Goal: Task Accomplishment & Management: Manage account settings

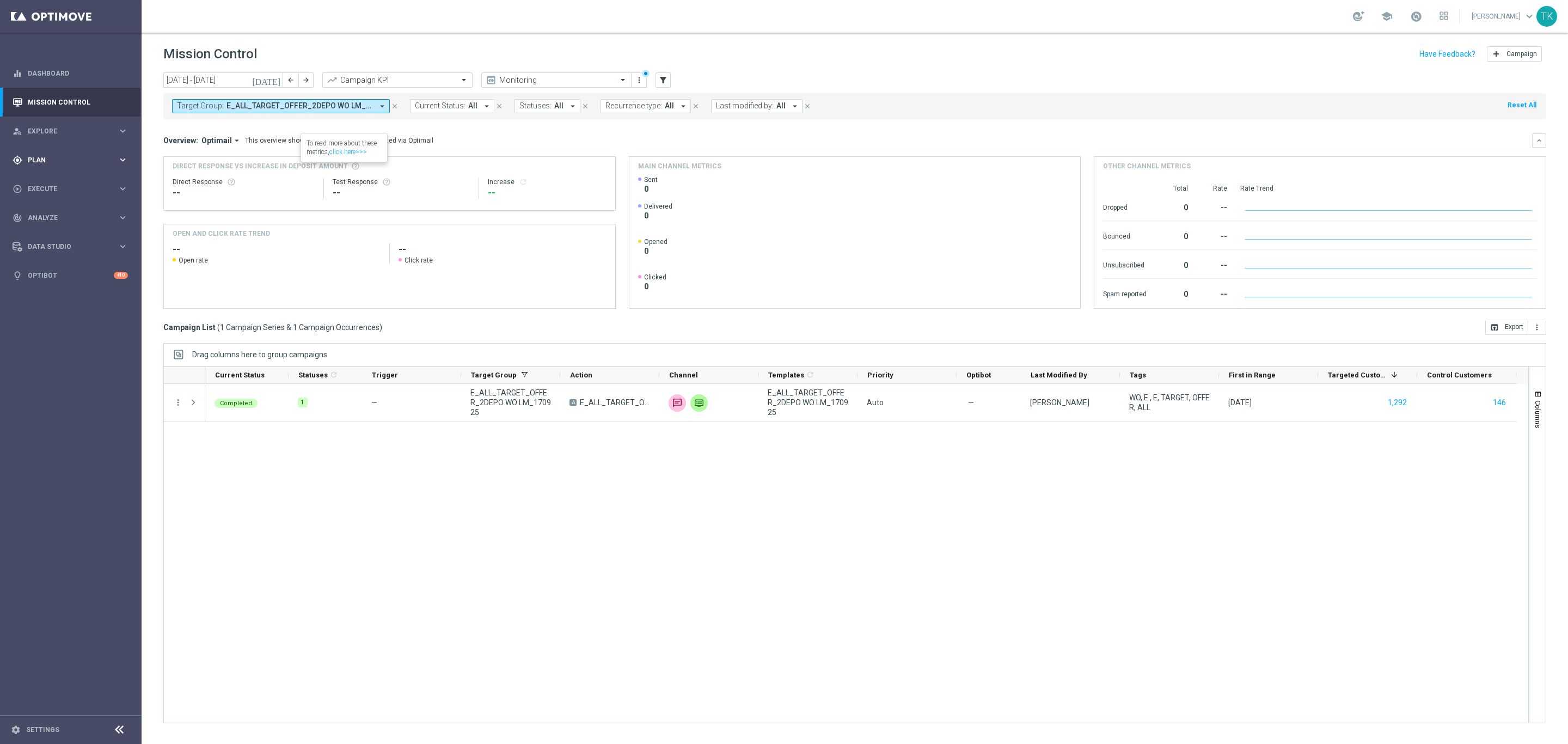
click at [36, 157] on span "Plan" at bounding box center [73, 160] width 90 height 6
click at [50, 183] on link "Target Groups" at bounding box center [71, 182] width 85 height 9
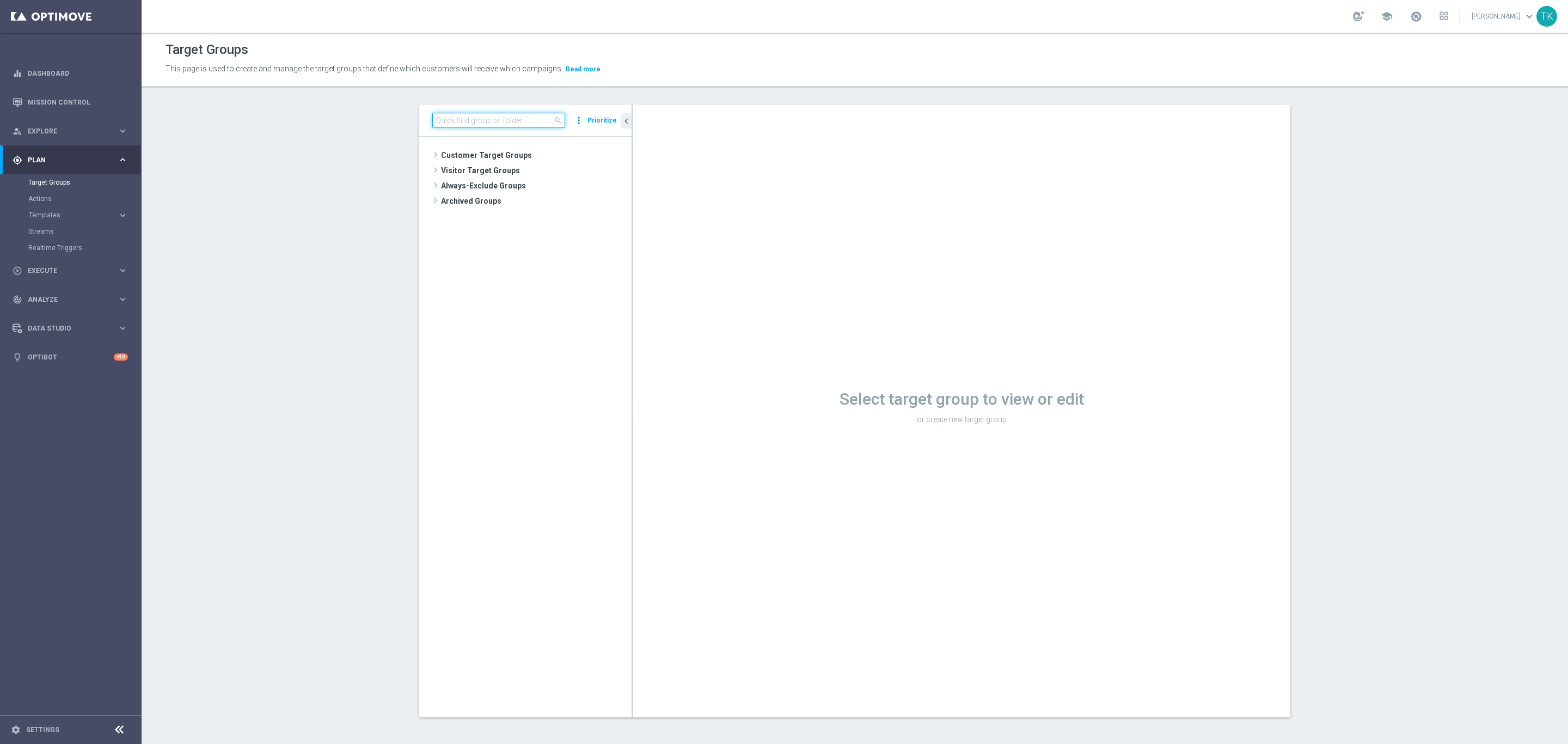
click at [473, 116] on input at bounding box center [499, 120] width 132 height 15
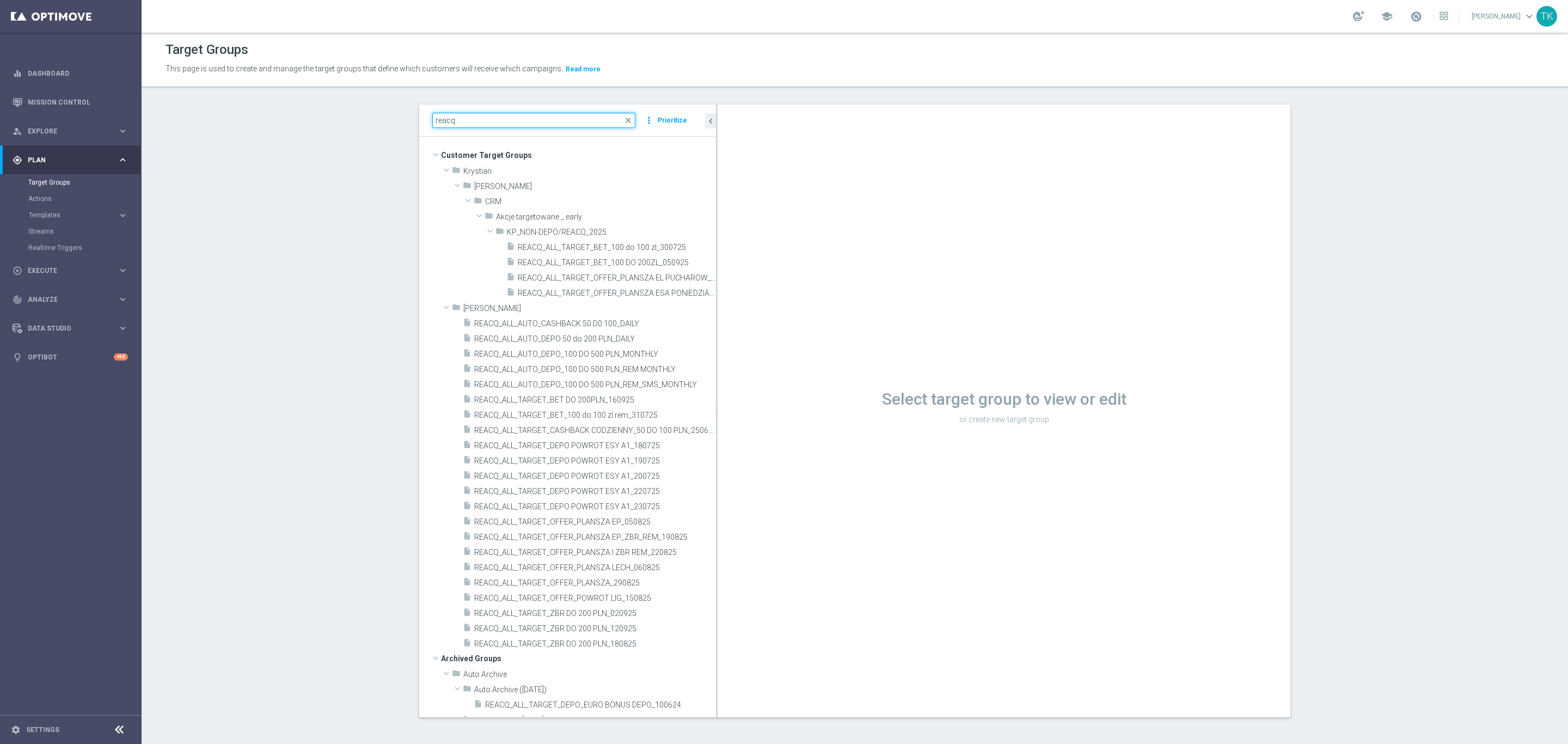
drag, startPoint x: 650, startPoint y: 367, endPoint x: 723, endPoint y: 365, distance: 73.0
click at [723, 365] on as-split "reacq close more_vert Prioritize Customer Target Groups library_add create_new_…" at bounding box center [854, 410] width 872 height 612
type input "reacq"
drag, startPoint x: 723, startPoint y: 365, endPoint x: 624, endPoint y: 371, distance: 99.2
click at [624, 371] on span "REACQ_ALL_AUTO_DEPO_100 DO 500 PLN_REM MONTHLY" at bounding box center [582, 369] width 216 height 9
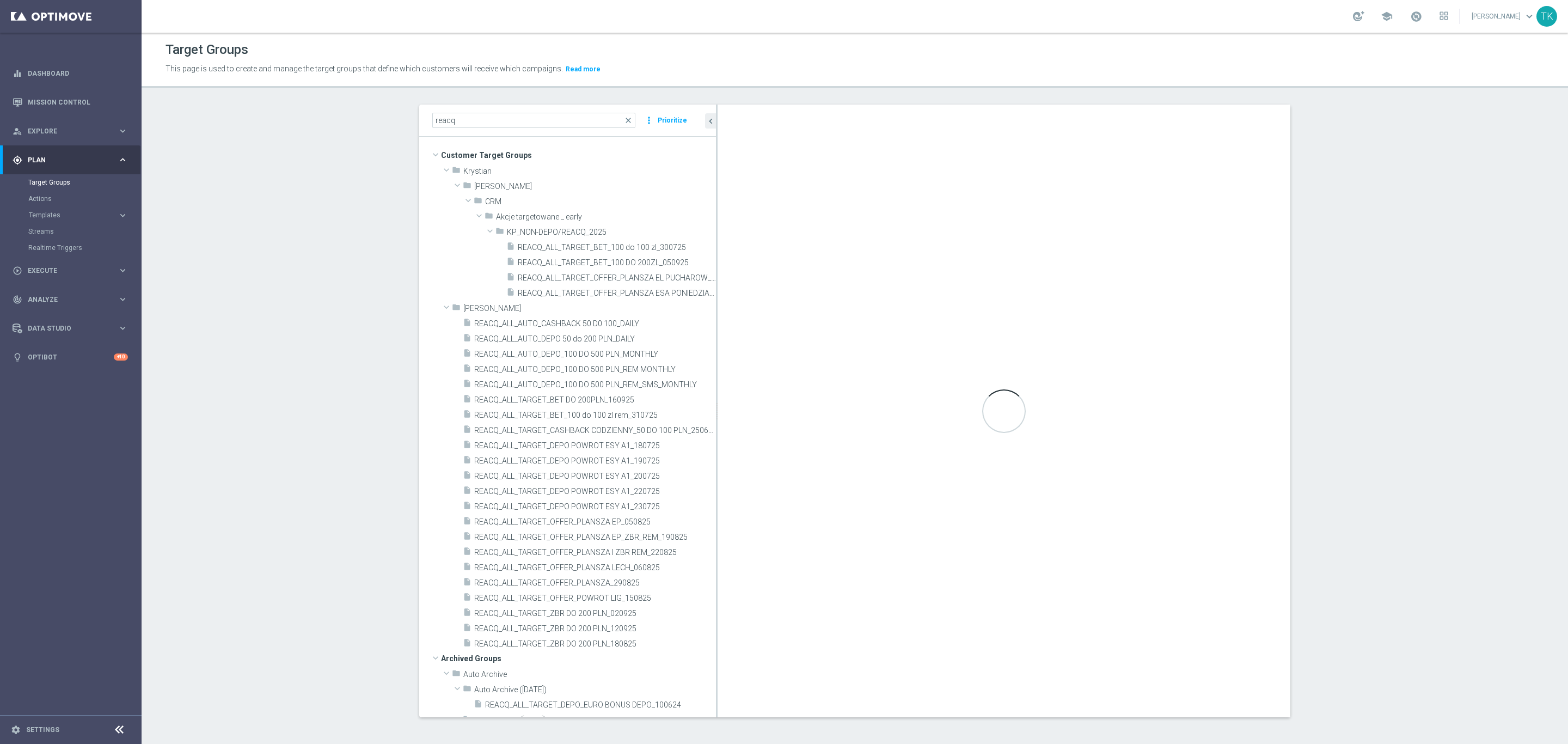
drag, startPoint x: 710, startPoint y: 389, endPoint x: 742, endPoint y: 389, distance: 32.0
click at [742, 389] on as-split "reacq close more_vert Prioritize Customer Target Groups library_add create_new_…" at bounding box center [854, 410] width 872 height 612
click at [589, 556] on span "REACQ_ALL_TARGET_OFFER_PLANSZA I ZBR REM_220825" at bounding box center [582, 553] width 216 height 9
checkbox input "true"
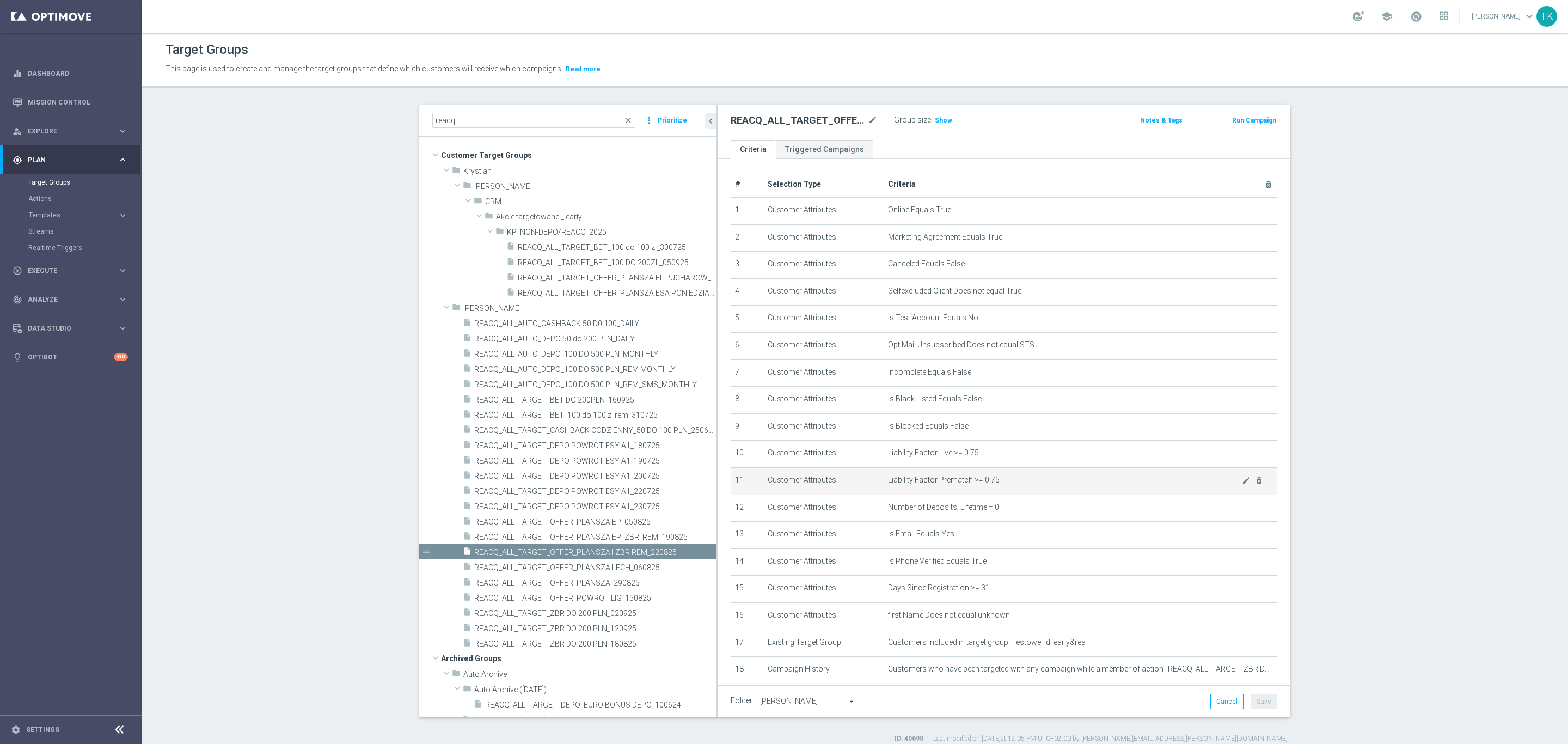
scroll to position [63, 0]
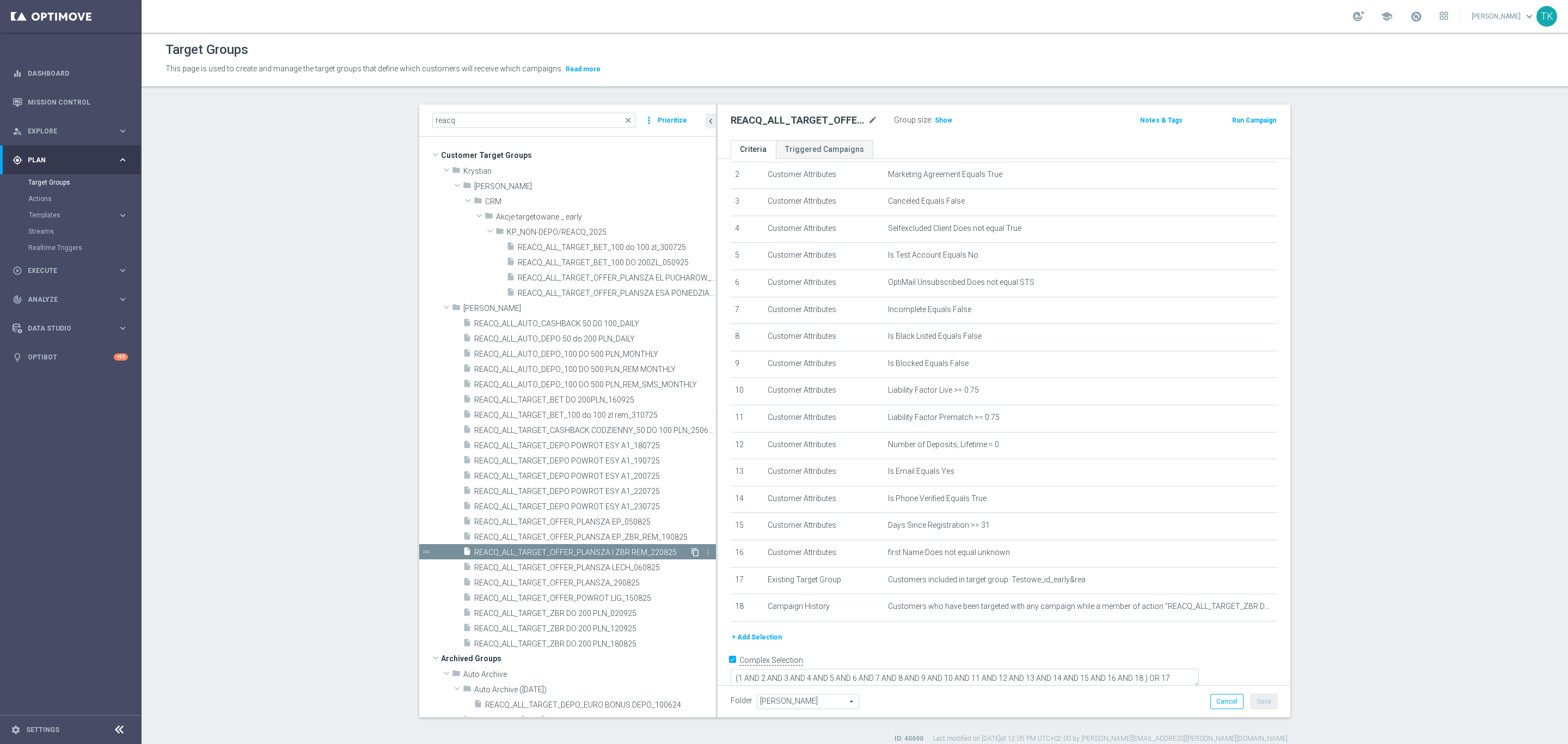
click at [691, 550] on icon "content_copy" at bounding box center [696, 553] width 9 height 9
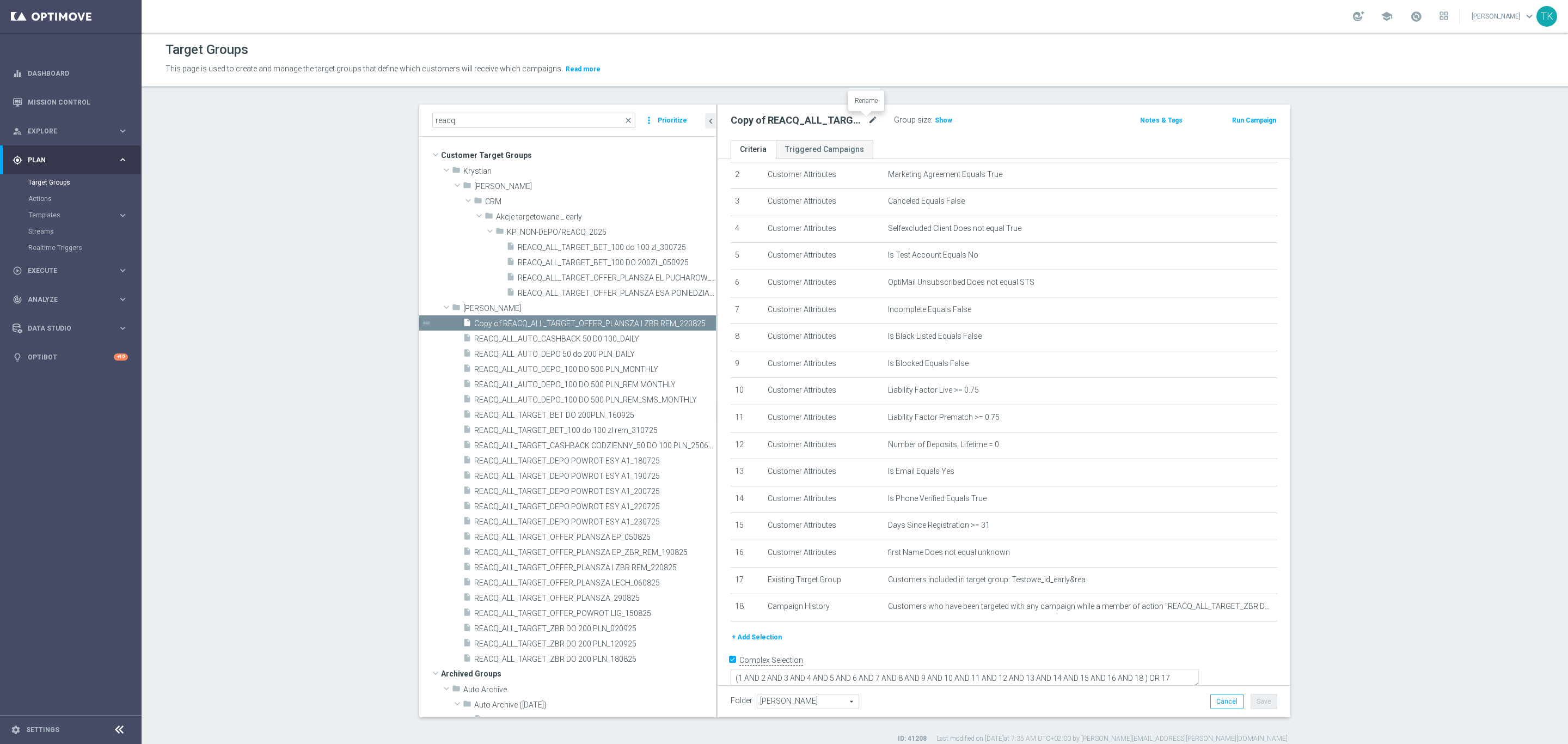
click at [868, 118] on icon "mode_edit" at bounding box center [872, 120] width 10 height 13
type input "REACQ_ALL_TARGET_BET DO 200PLN_REM_160925"
click at [1005, 124] on div "REACQ_ALL_TARGET_BET DO 200PLN_REM_160925 Group size : Show" at bounding box center [911, 121] width 375 height 16
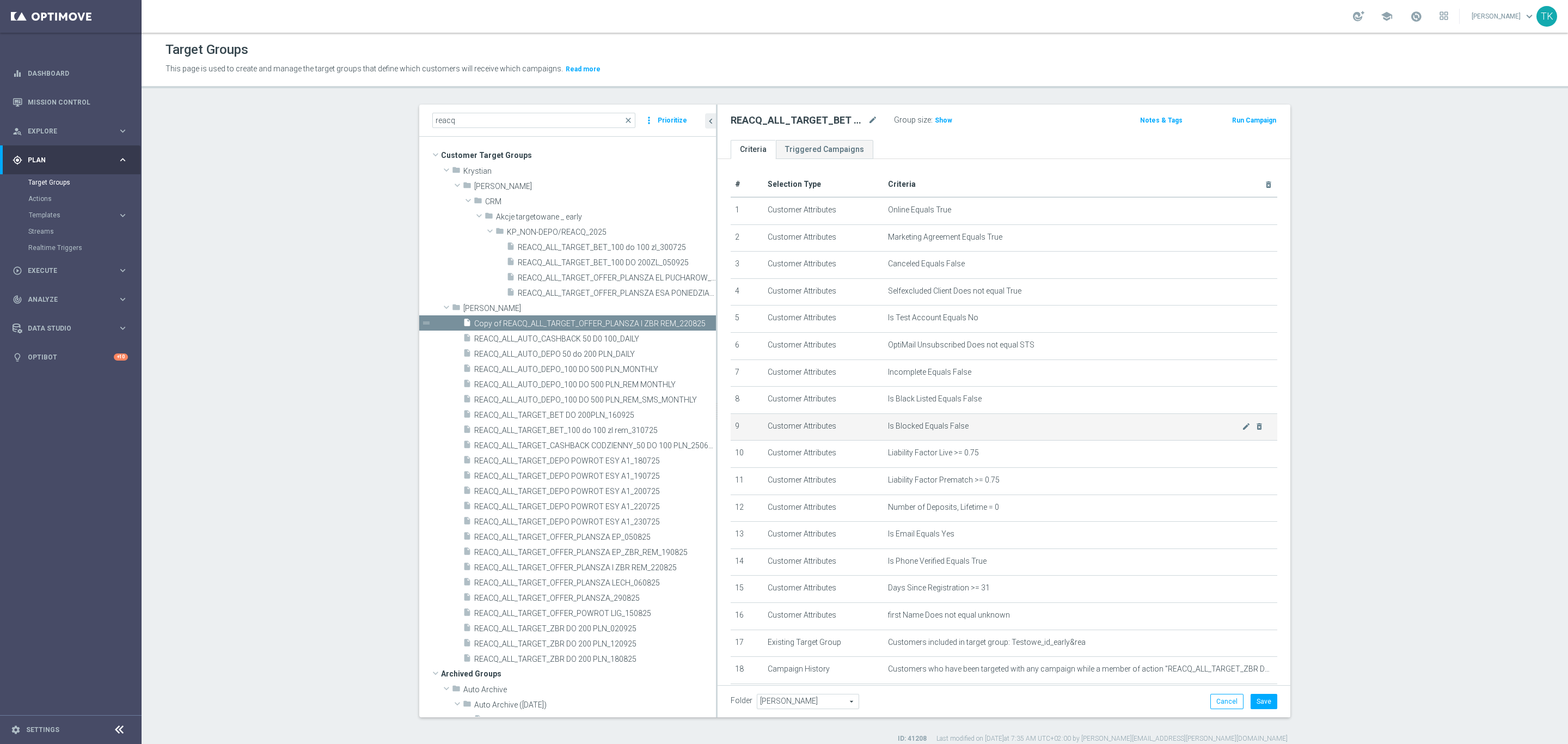
scroll to position [63, 0]
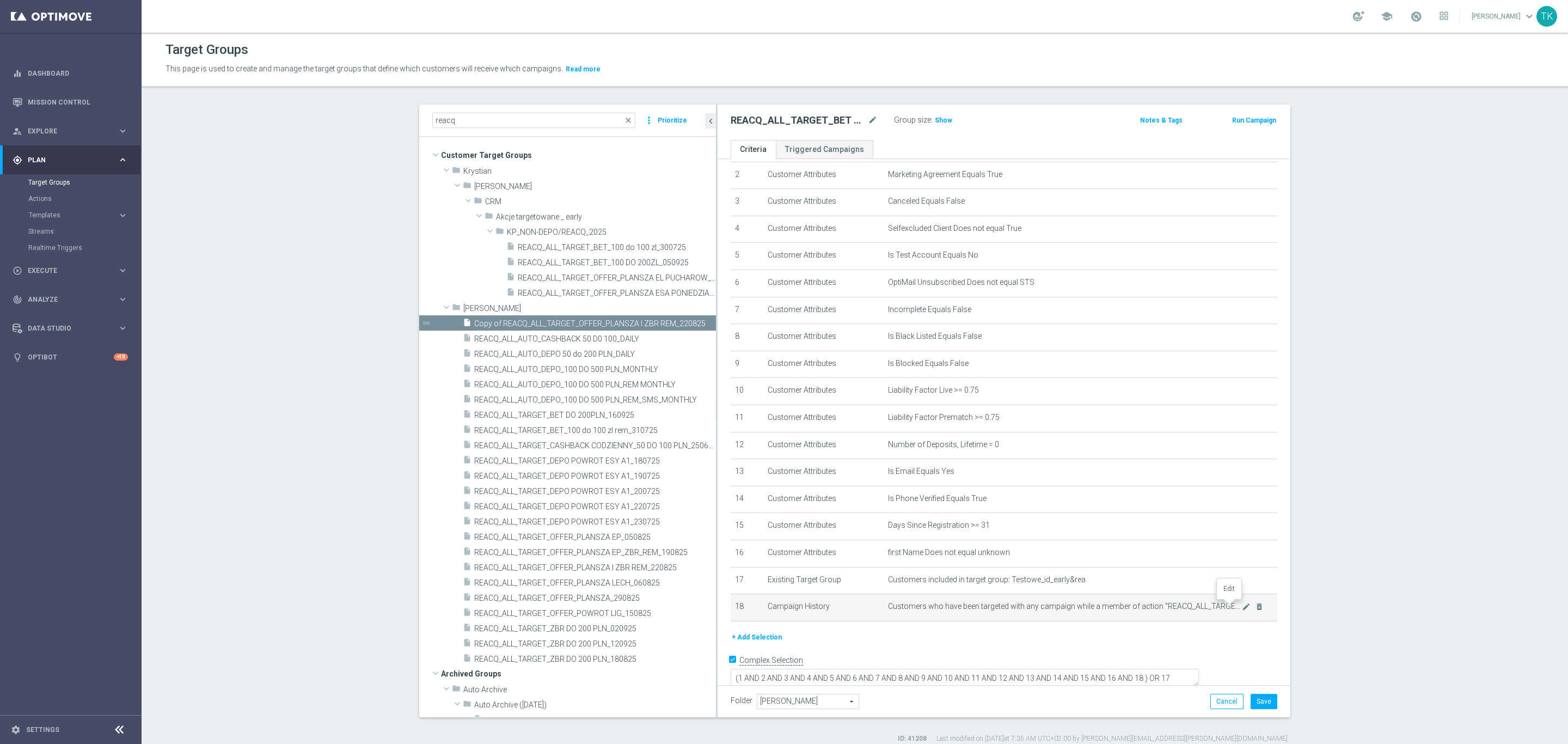
click at [1242, 605] on icon "mode_edit" at bounding box center [1246, 607] width 9 height 9
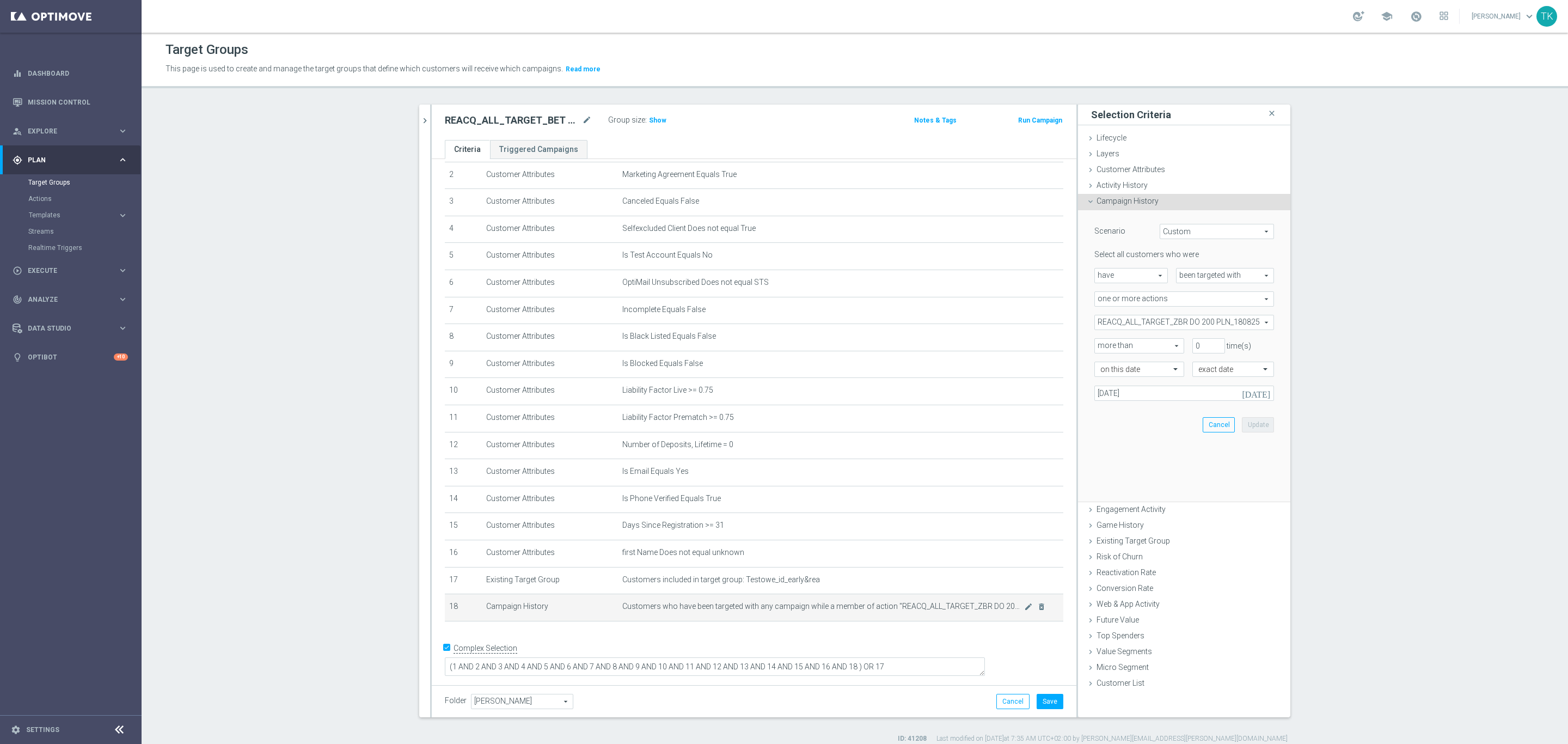
scroll to position [51, 0]
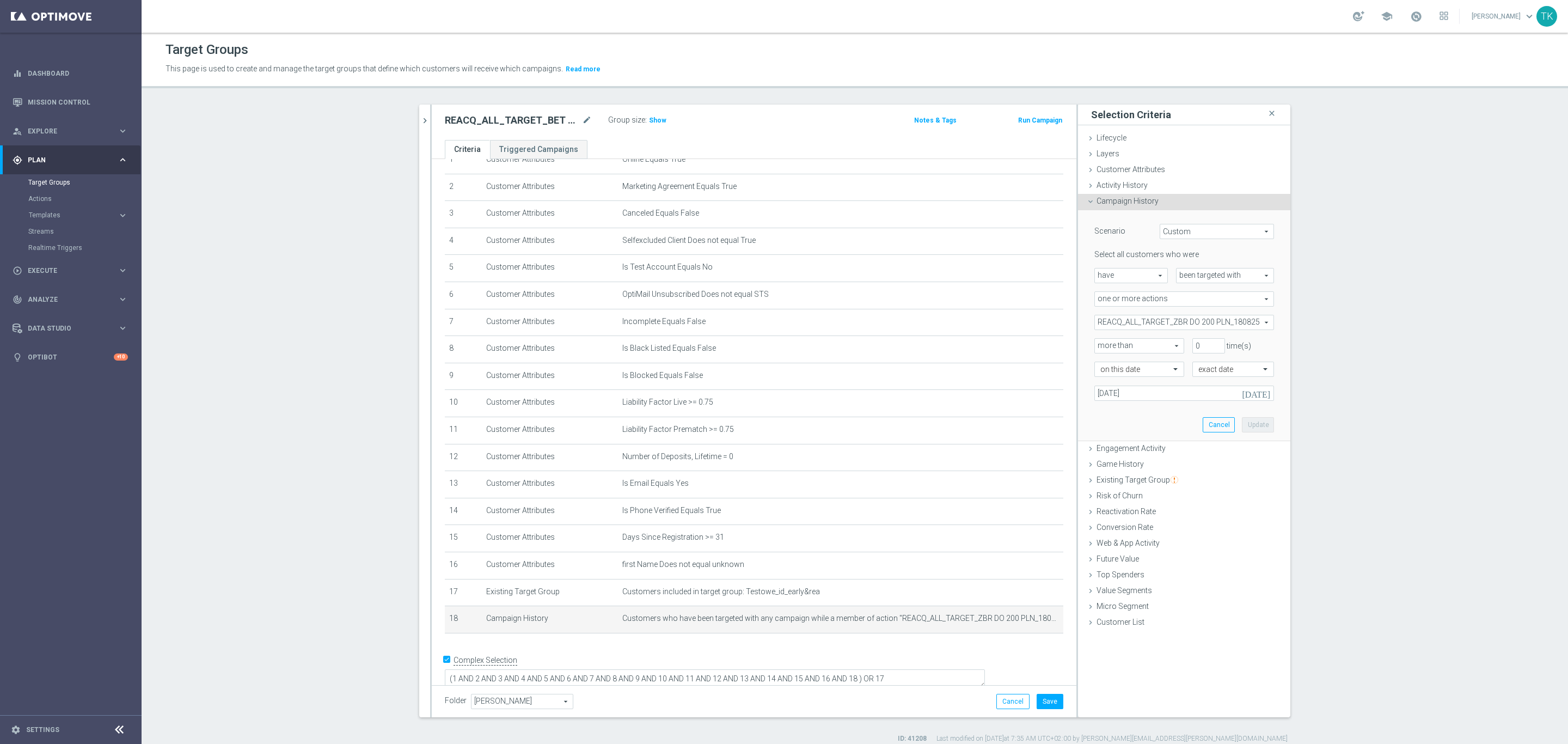
click at [1124, 202] on span "Campaign History" at bounding box center [1127, 201] width 62 height 9
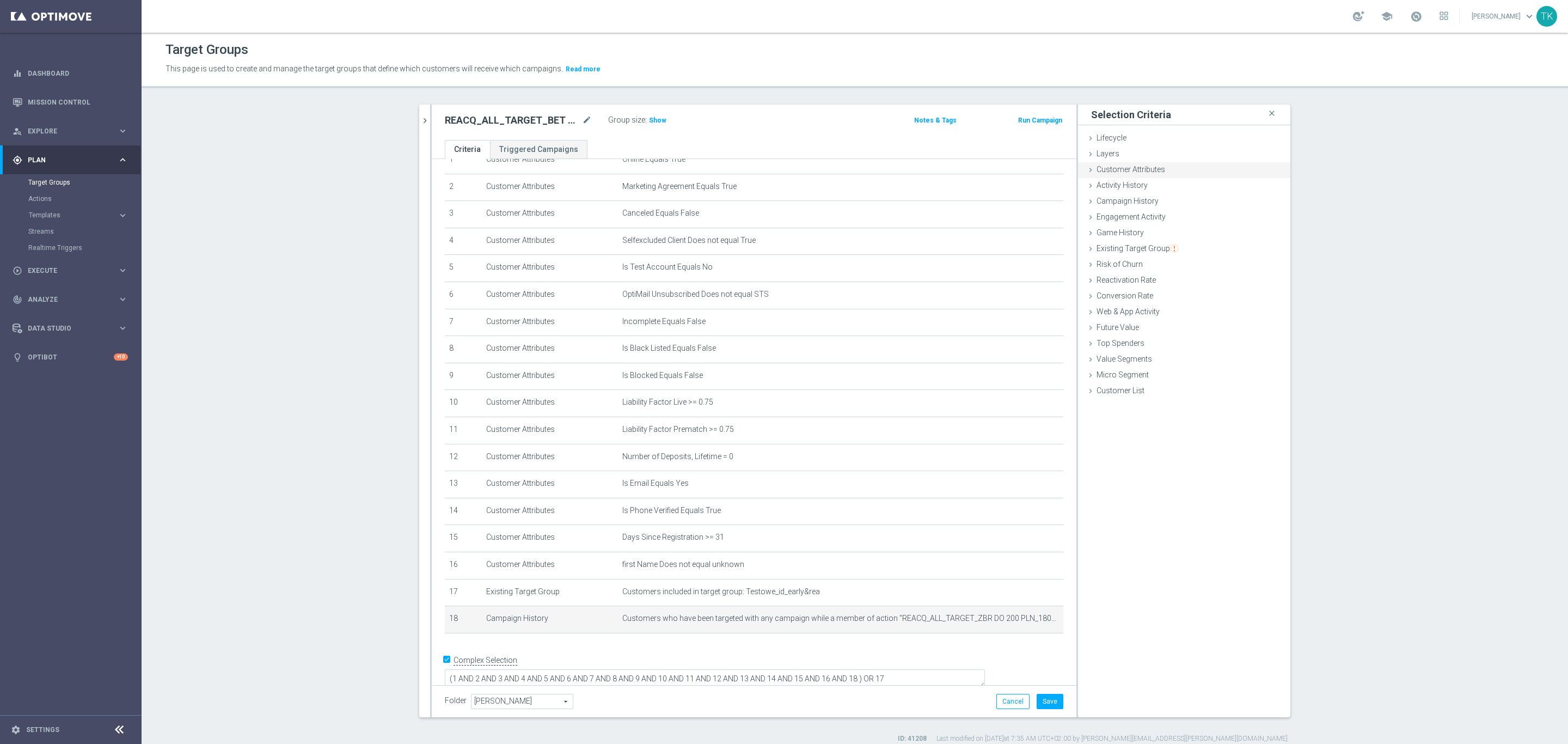
click at [1132, 169] on span "Customer Attributes" at bounding box center [1131, 170] width 69 height 9
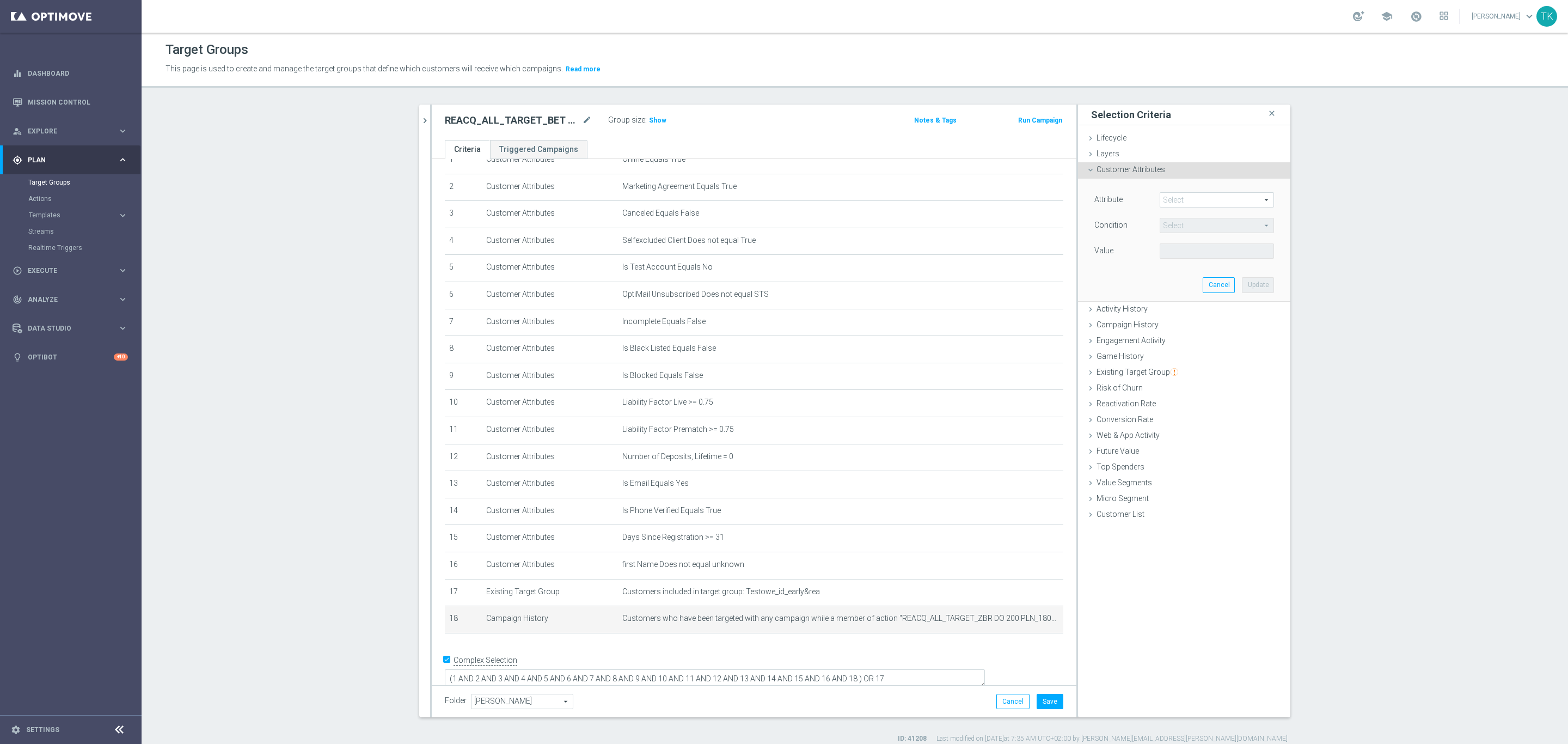
click at [1173, 201] on span at bounding box center [1216, 201] width 113 height 15
click at [1173, 201] on input "search" at bounding box center [1217, 200] width 114 height 15
type input "campaign"
click at [1262, 200] on span "close" at bounding box center [1267, 201] width 9 height 9
click at [1208, 288] on button "Cancel" at bounding box center [1218, 285] width 32 height 15
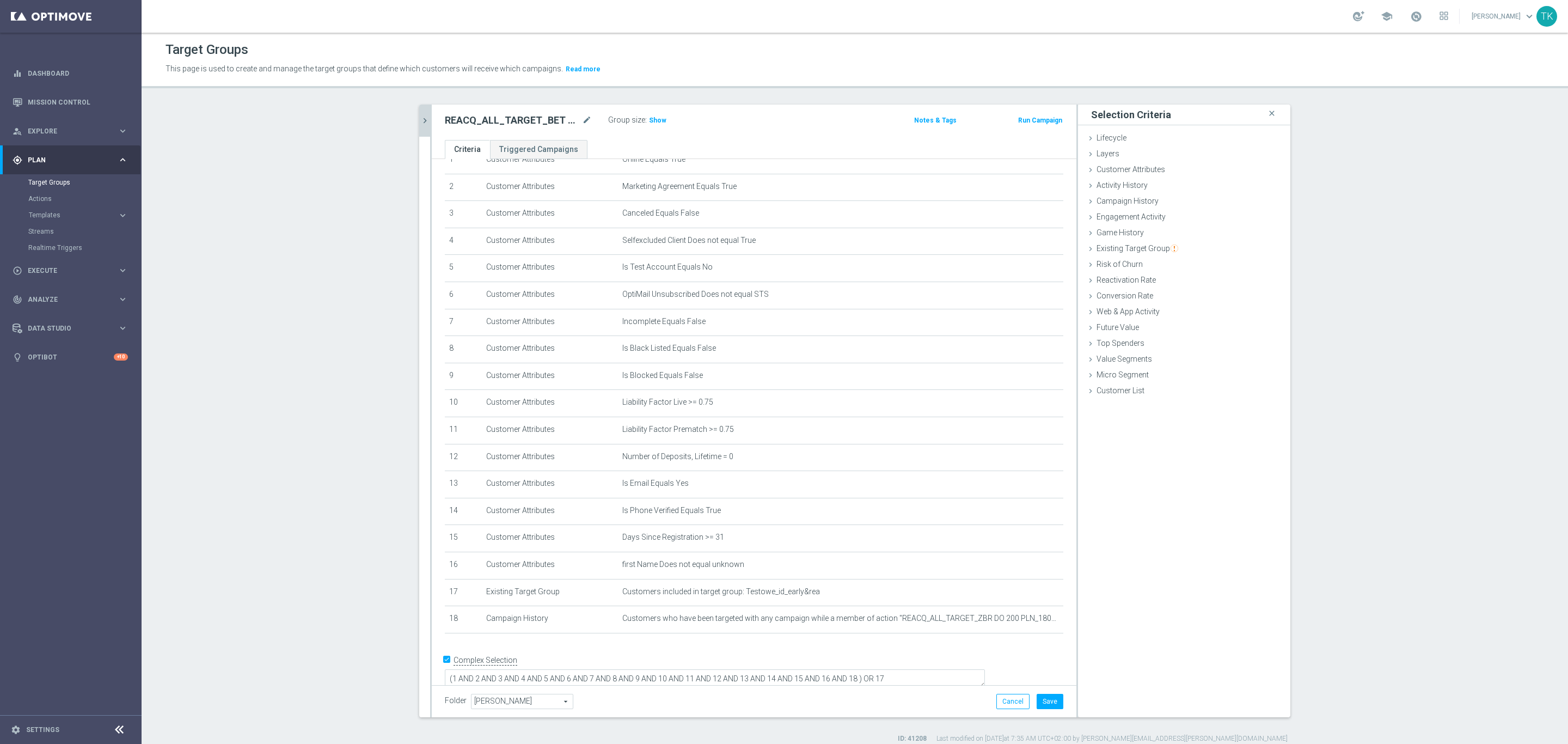
click at [422, 118] on icon "chevron_right" at bounding box center [424, 120] width 10 height 10
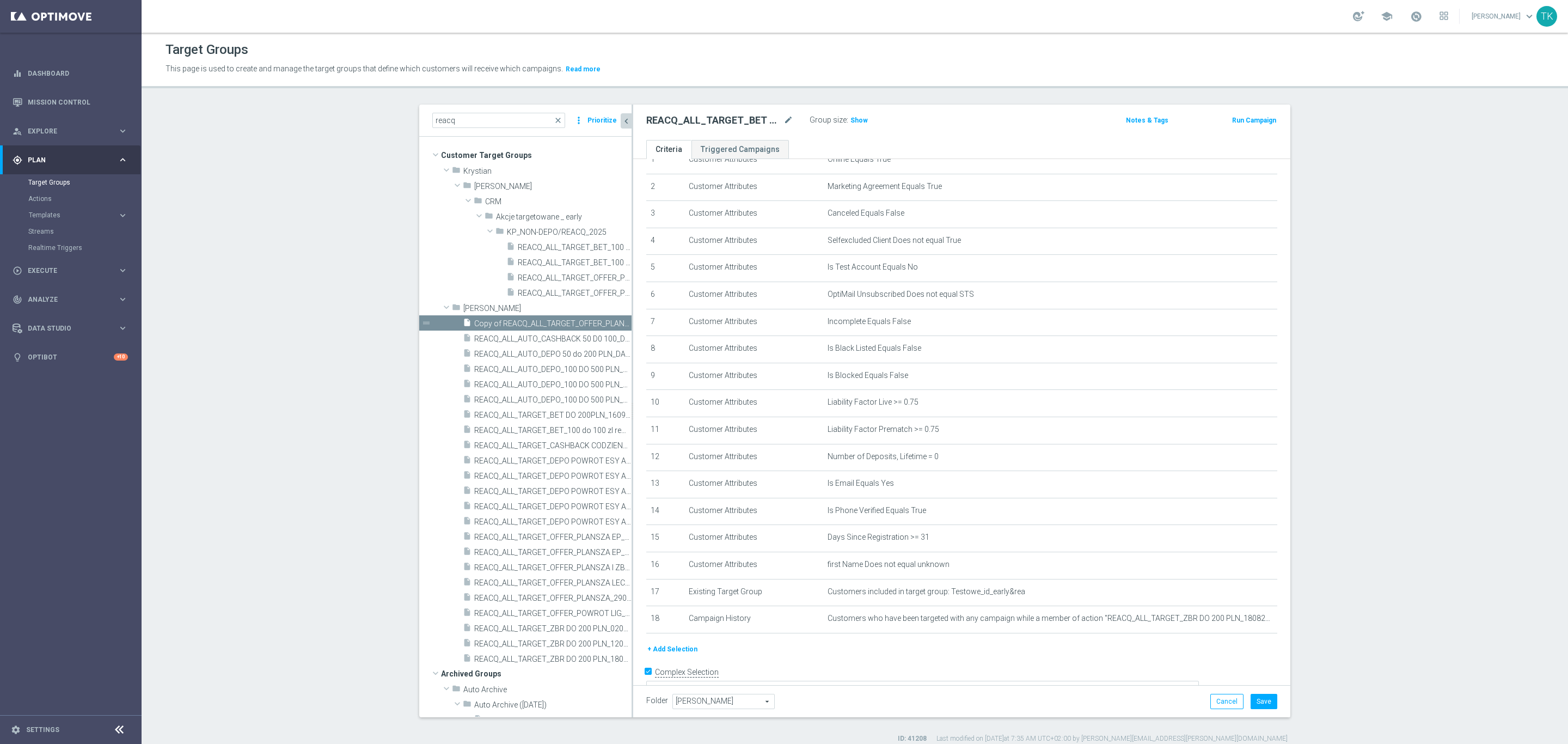
scroll to position [63, 0]
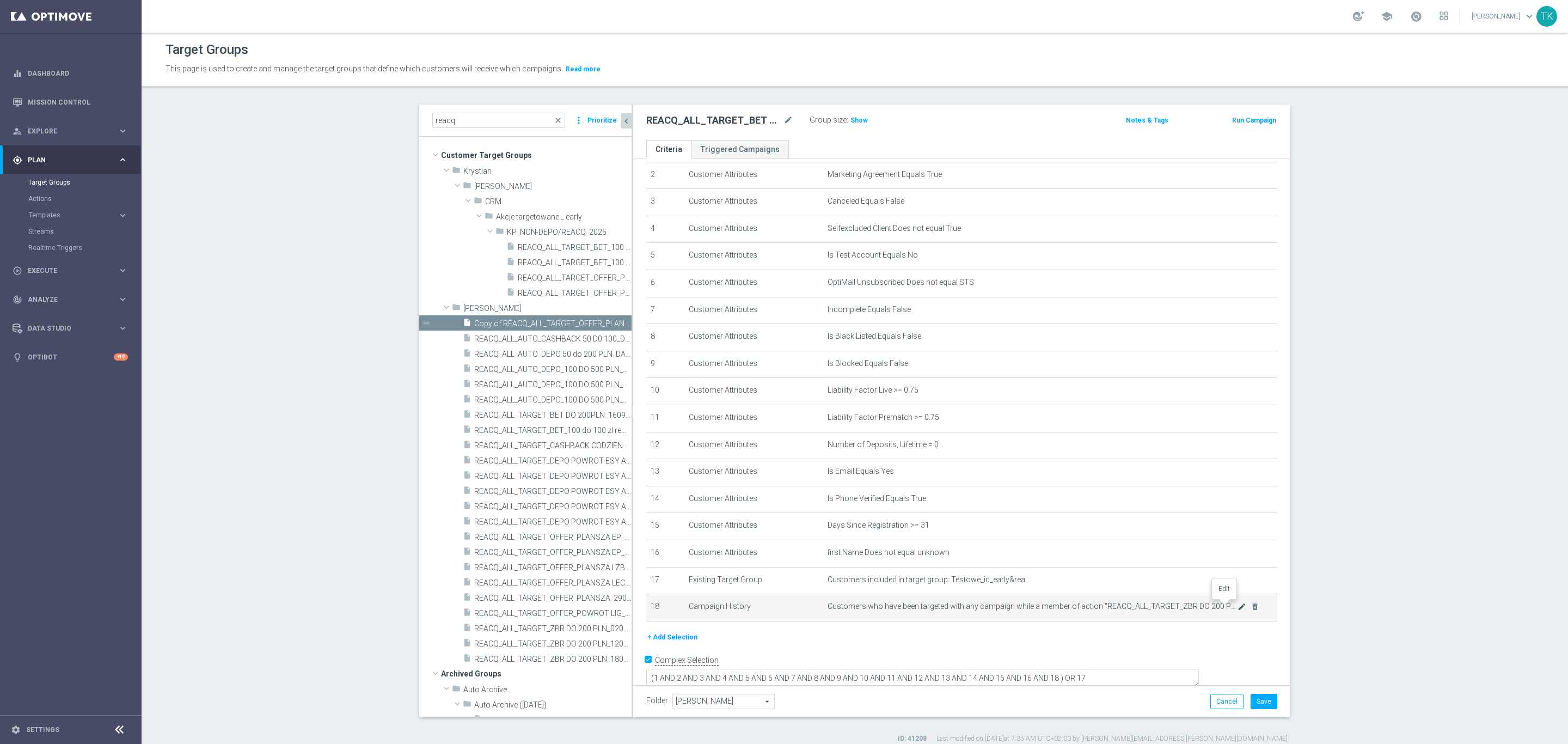
click at [1238, 607] on icon "mode_edit" at bounding box center [1242, 607] width 9 height 9
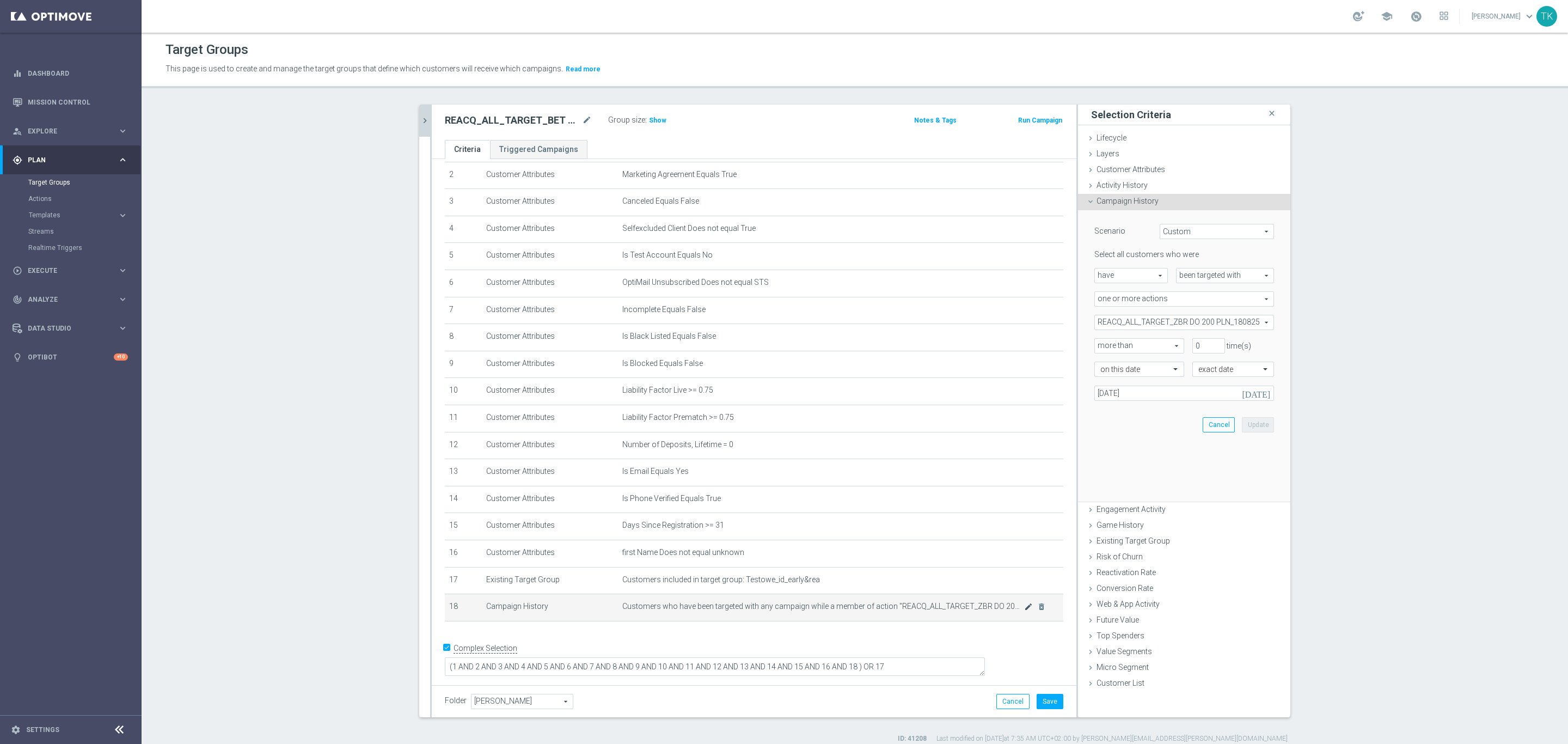
scroll to position [51, 0]
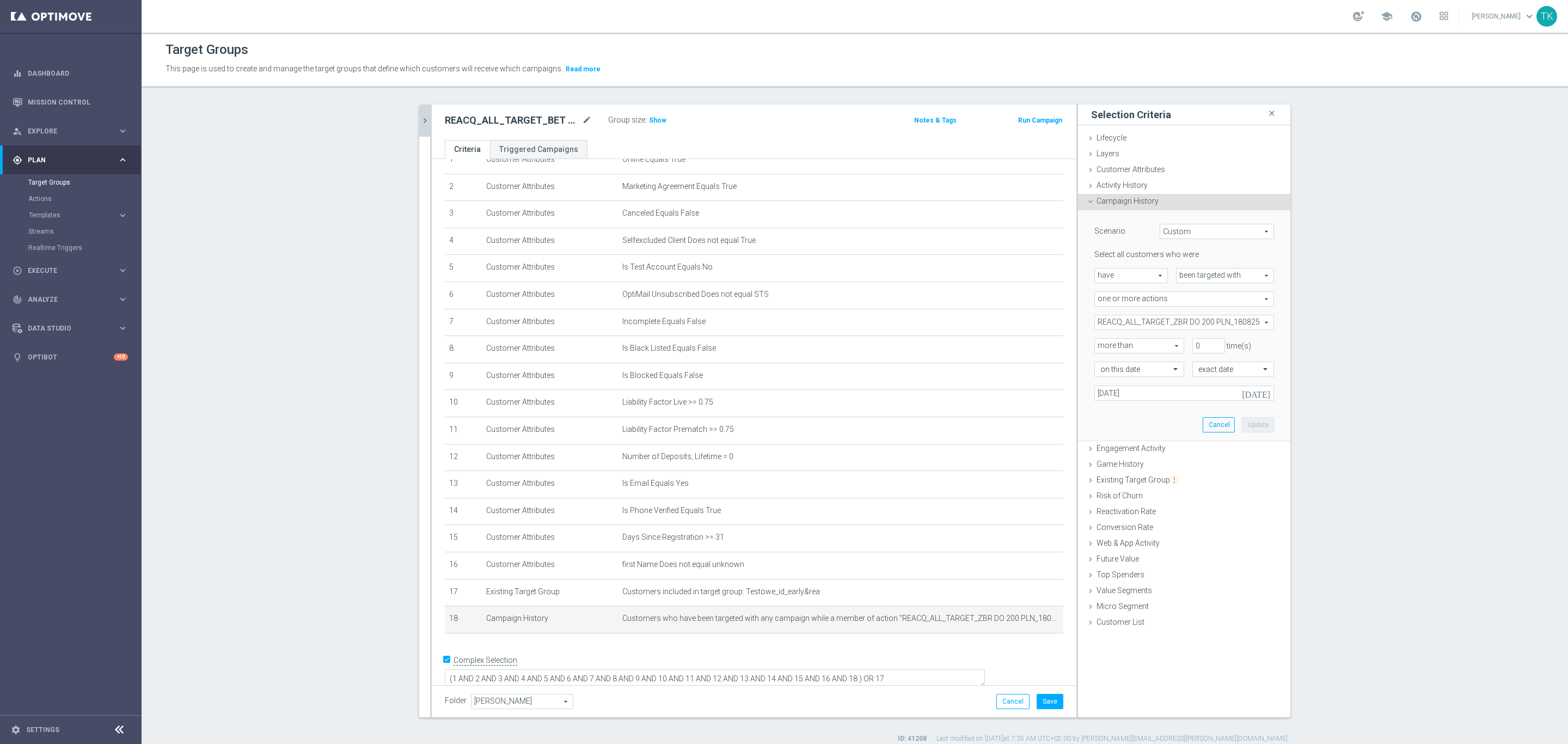
click at [1135, 327] on span "REACQ_ALL_TARGET_ZBR DO 200 PLN_180825" at bounding box center [1183, 323] width 179 height 15
click at [1099, 345] on input "Show Selected" at bounding box center [1103, 347] width 7 height 7
checkbox input "true"
click at [1103, 376] on input "REACQ_ALL_TARGET_ZBR DO 200 PLN_180825" at bounding box center [1106, 377] width 7 height 7
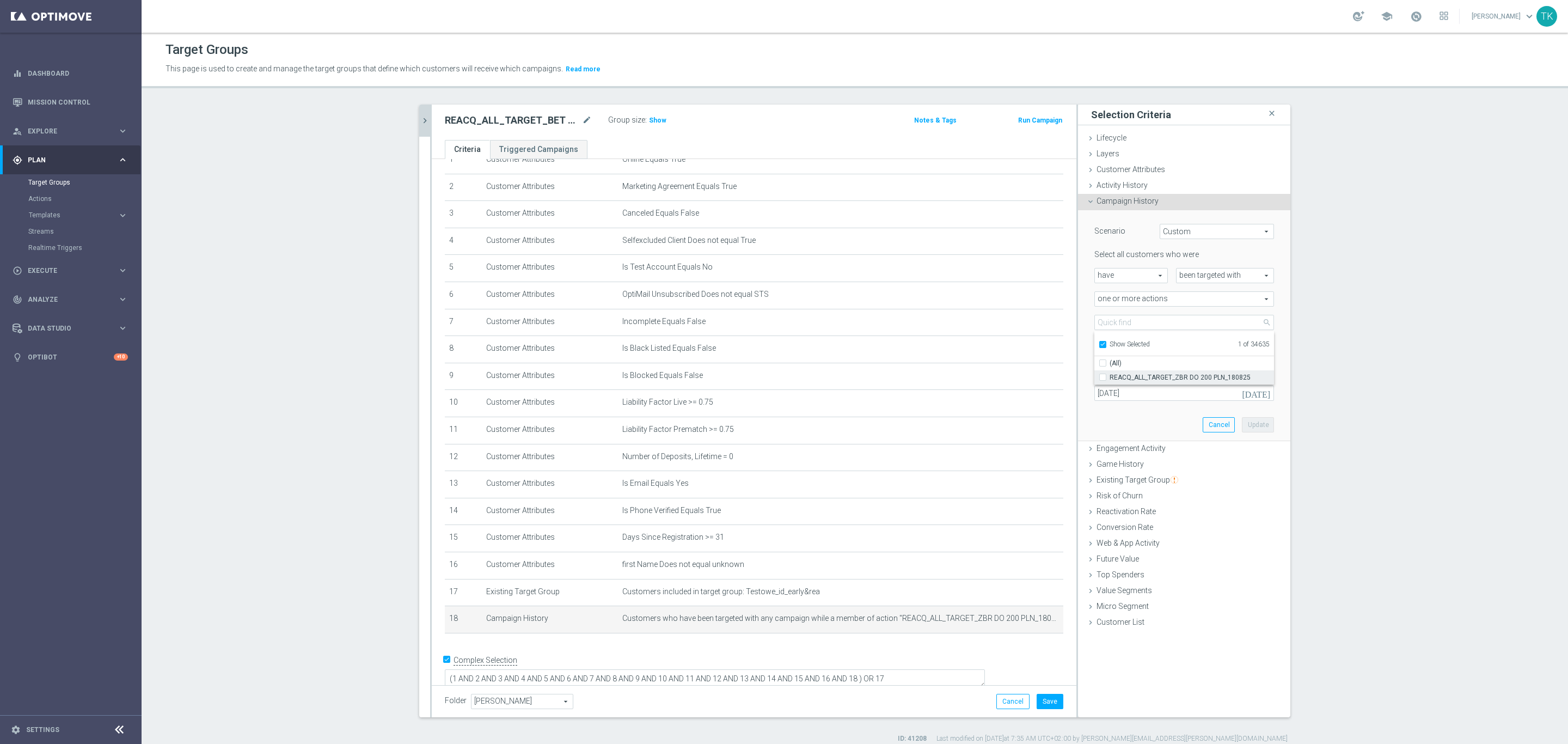
checkbox input "false"
type input "Select Action"
checkbox input "false"
click at [1099, 344] on input "Show Selected" at bounding box center [1103, 347] width 7 height 7
checkbox input "false"
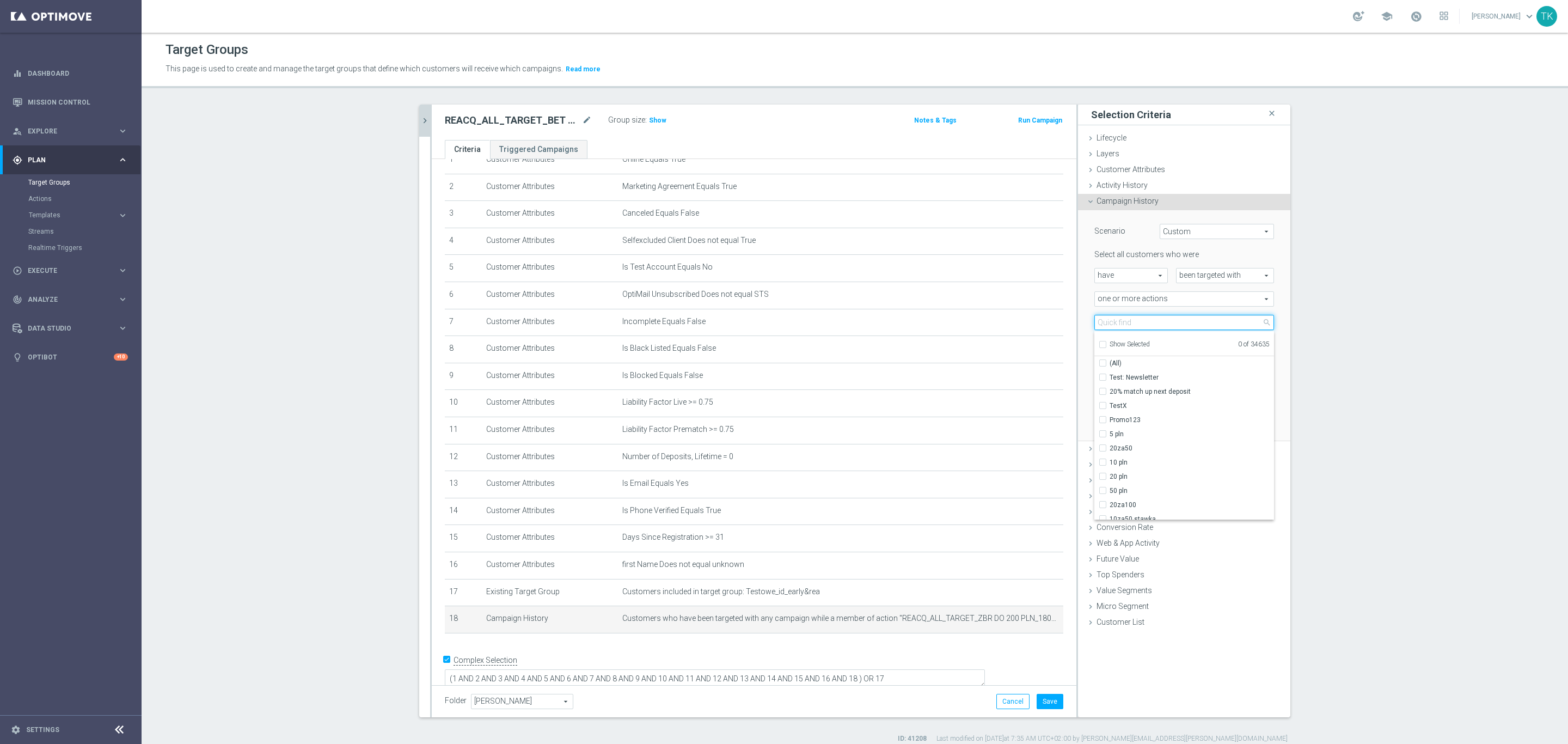
click at [1109, 322] on input "search" at bounding box center [1184, 322] width 180 height 15
paste input "REACQ_ALL_TARGET_BET DO 200PLN_160925"
type input "REACQ_ALL_TARGET_BET DO 200PLN_160925"
click at [1132, 376] on span "REACQ_ALL_TARGET_BET DO 200PLN_160925" at bounding box center [1192, 377] width 164 height 9
click at [1110, 376] on input "REACQ_ALL_TARGET_BET DO 200PLN_160925" at bounding box center [1106, 377] width 7 height 7
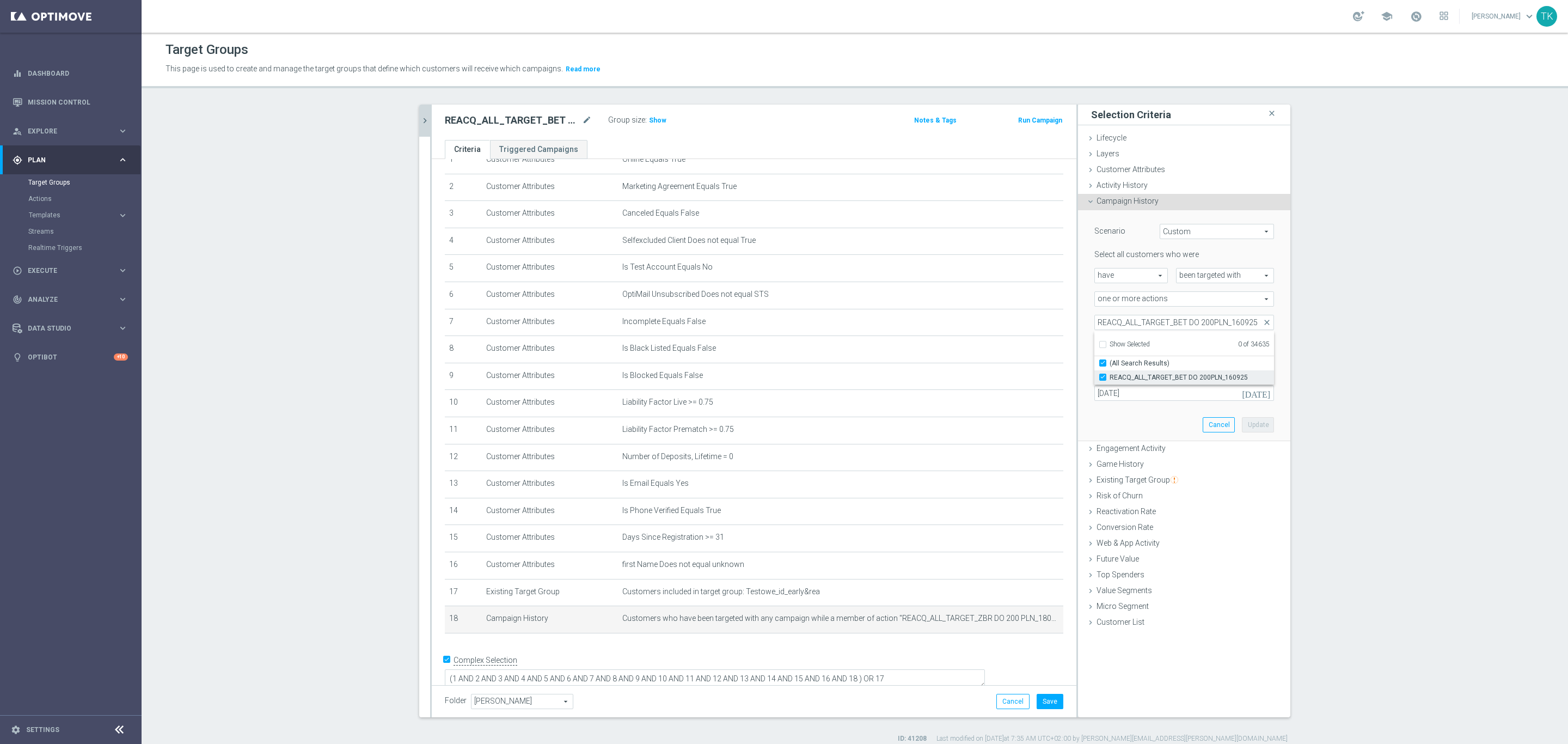
checkbox input "true"
type input "REACQ_ALL_TARGET_BET DO 200PLN_160925"
checkbox input "true"
click at [1078, 330] on div "Scenario Custom Custom arrow_drop_down search Select all customers who were hav…" at bounding box center [1184, 326] width 212 height 231
click at [1111, 396] on input "[DATE]" at bounding box center [1184, 393] width 180 height 15
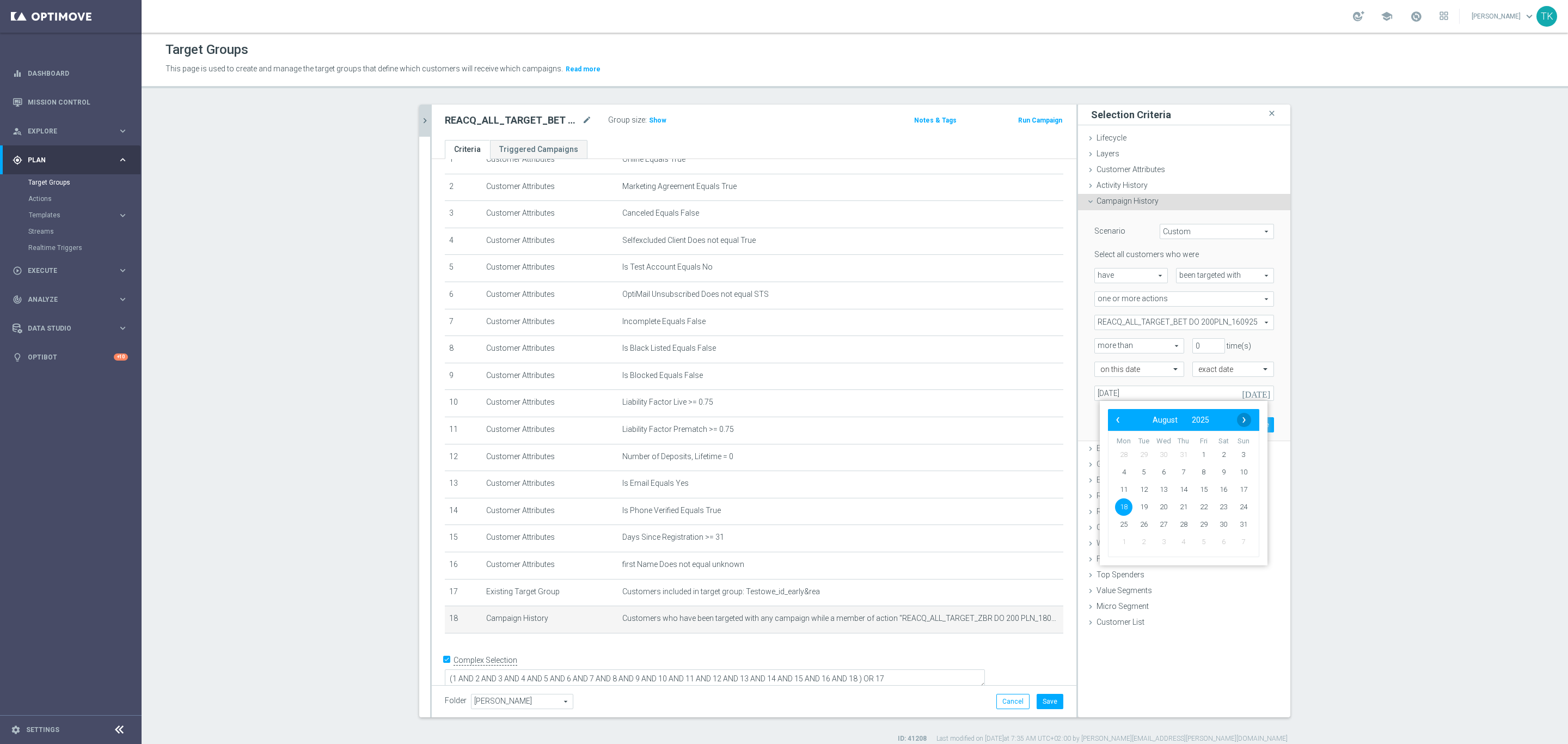
click at [1246, 420] on span "›" at bounding box center [1244, 420] width 15 height 15
click at [1145, 485] on span "16" at bounding box center [1144, 489] width 17 height 17
type input "[DATE]"
click at [1250, 420] on button "Update" at bounding box center [1257, 425] width 32 height 15
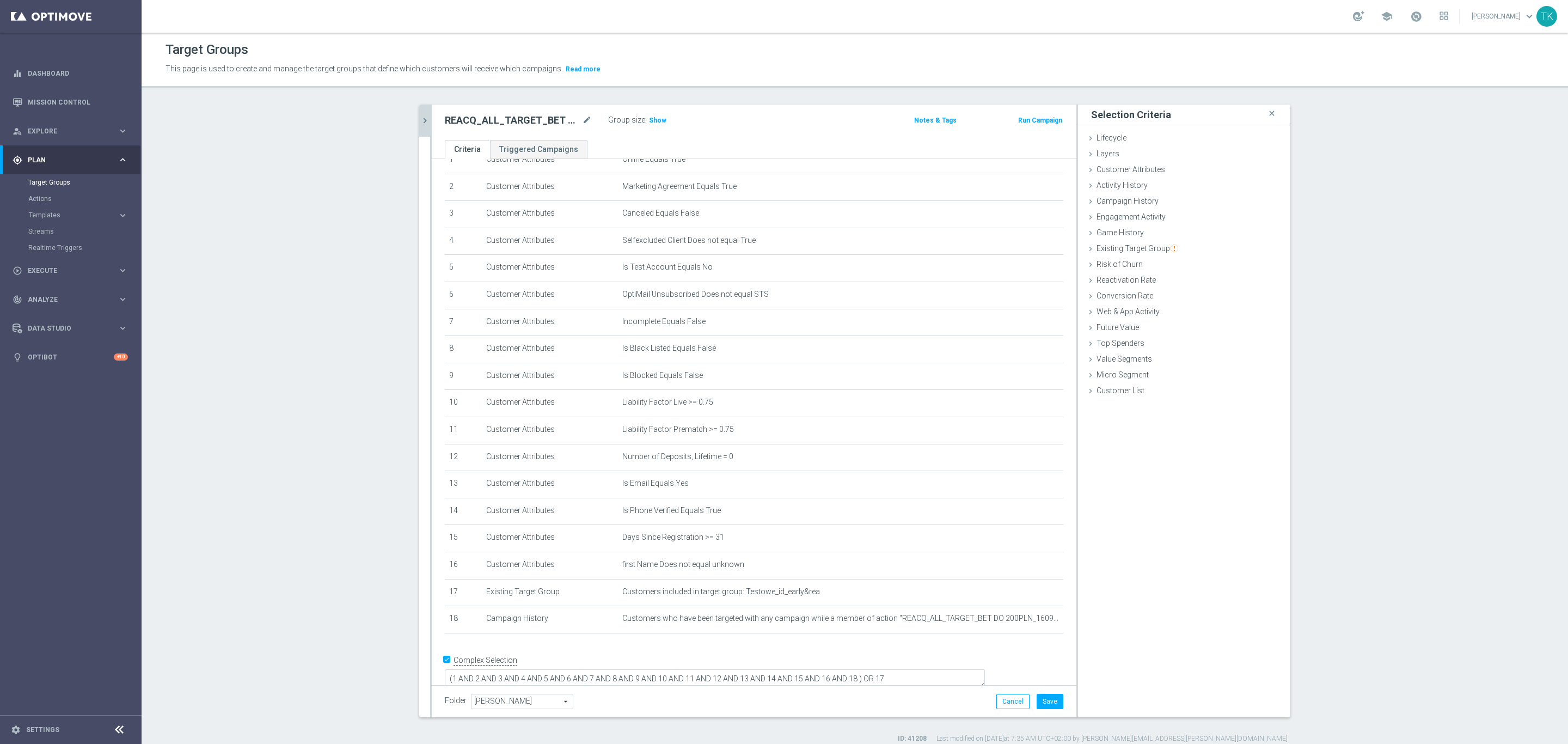
click at [420, 116] on icon "chevron_right" at bounding box center [424, 120] width 10 height 10
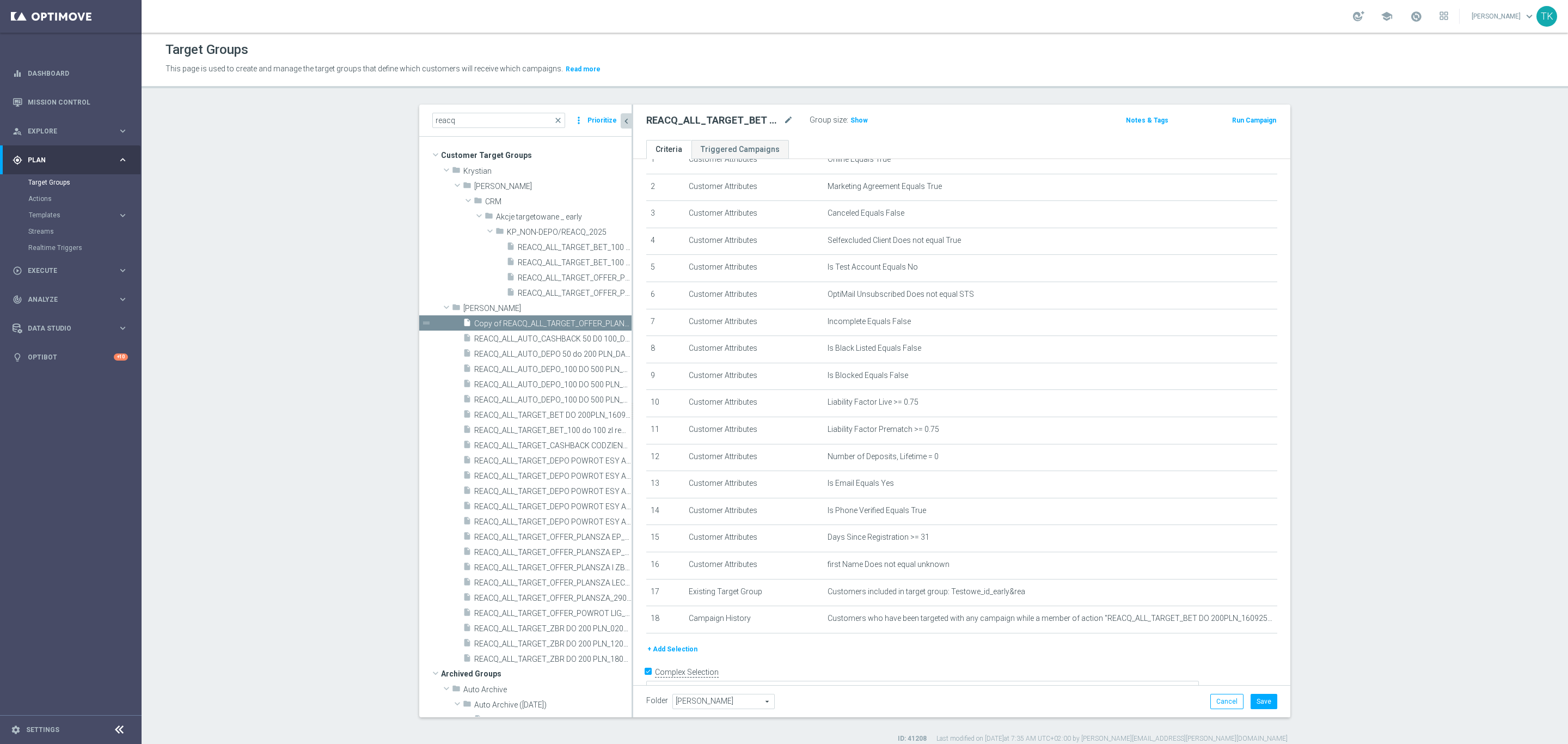
scroll to position [63, 0]
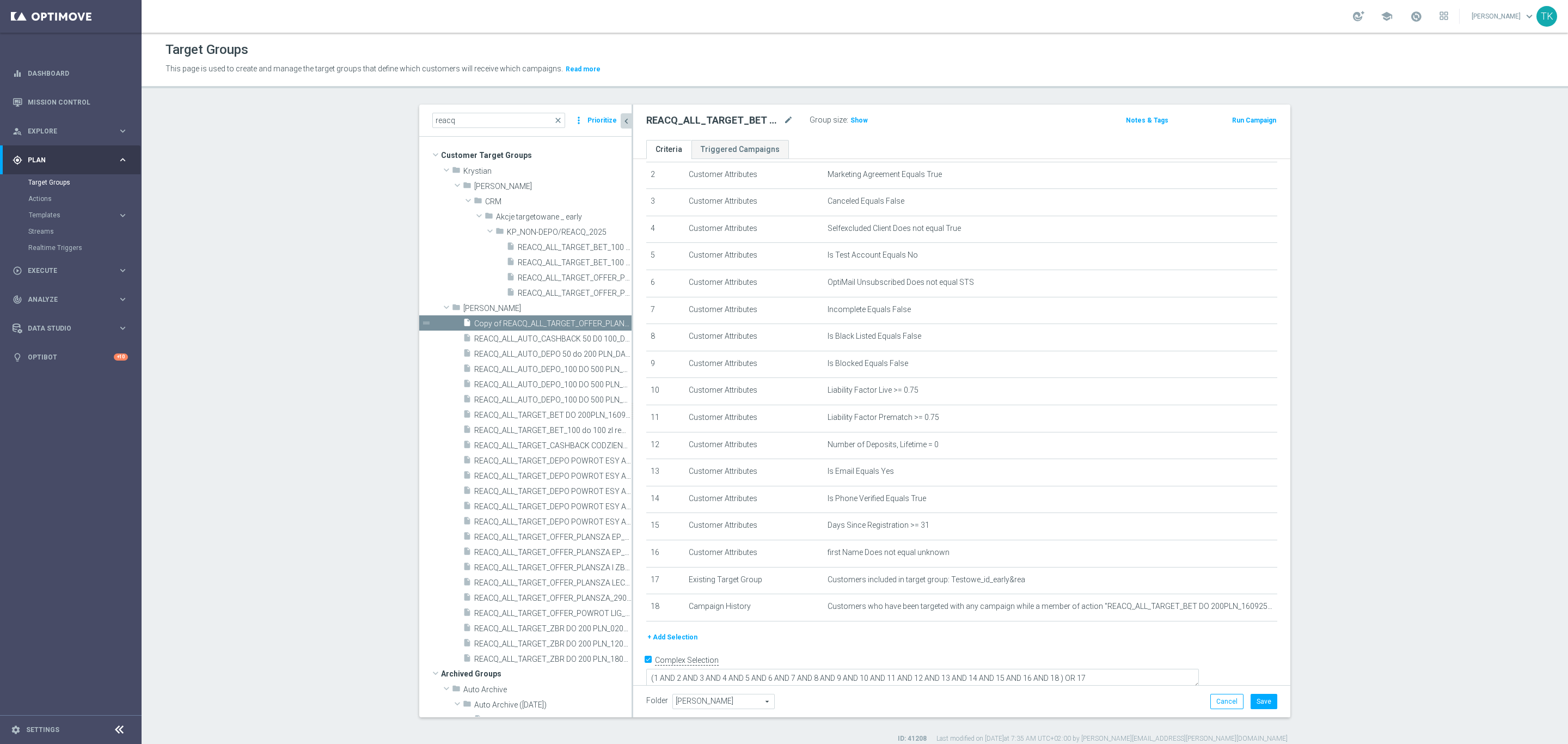
click at [668, 639] on button "+ Add Selection" at bounding box center [673, 637] width 53 height 12
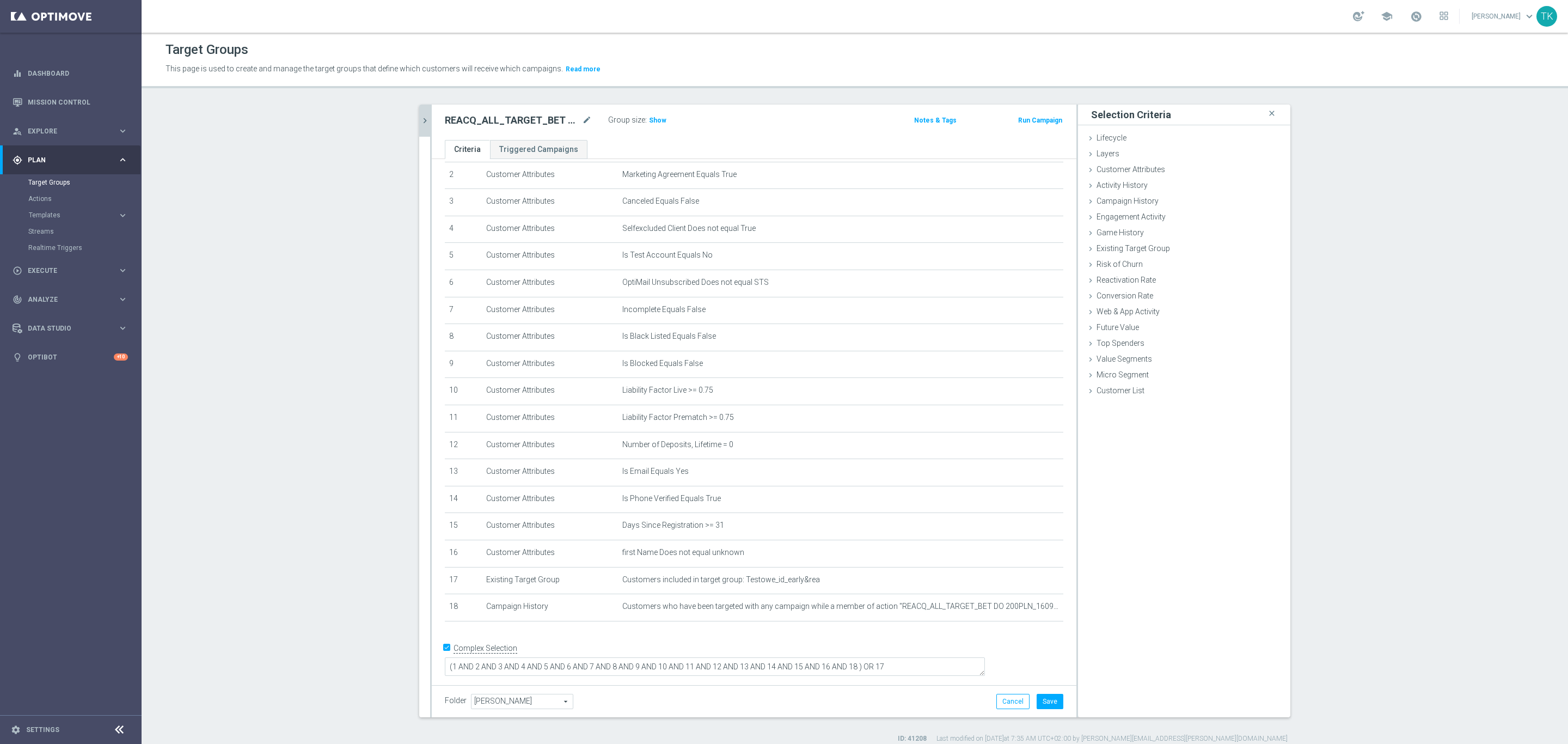
scroll to position [51, 0]
click at [1145, 218] on span "Engagement Activity" at bounding box center [1131, 217] width 69 height 9
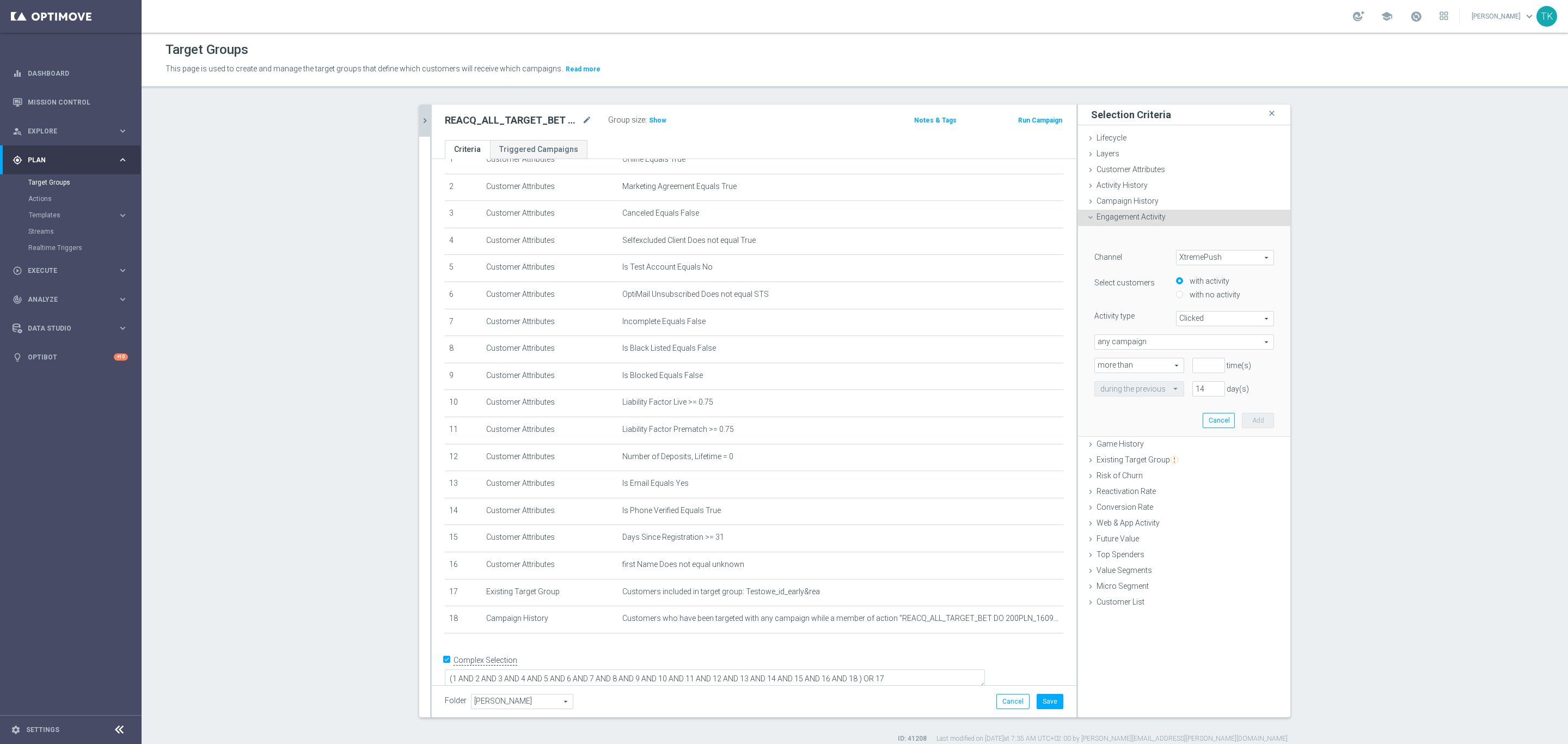
click at [1196, 257] on span "XtremePush" at bounding box center [1224, 258] width 97 height 15
click at [1201, 289] on span "Optimail" at bounding box center [1224, 288] width 86 height 9
type input "Optimail"
click at [1178, 321] on span "Bounced" at bounding box center [1224, 318] width 97 height 15
click at [1203, 374] on span "Opened" at bounding box center [1224, 377] width 86 height 9
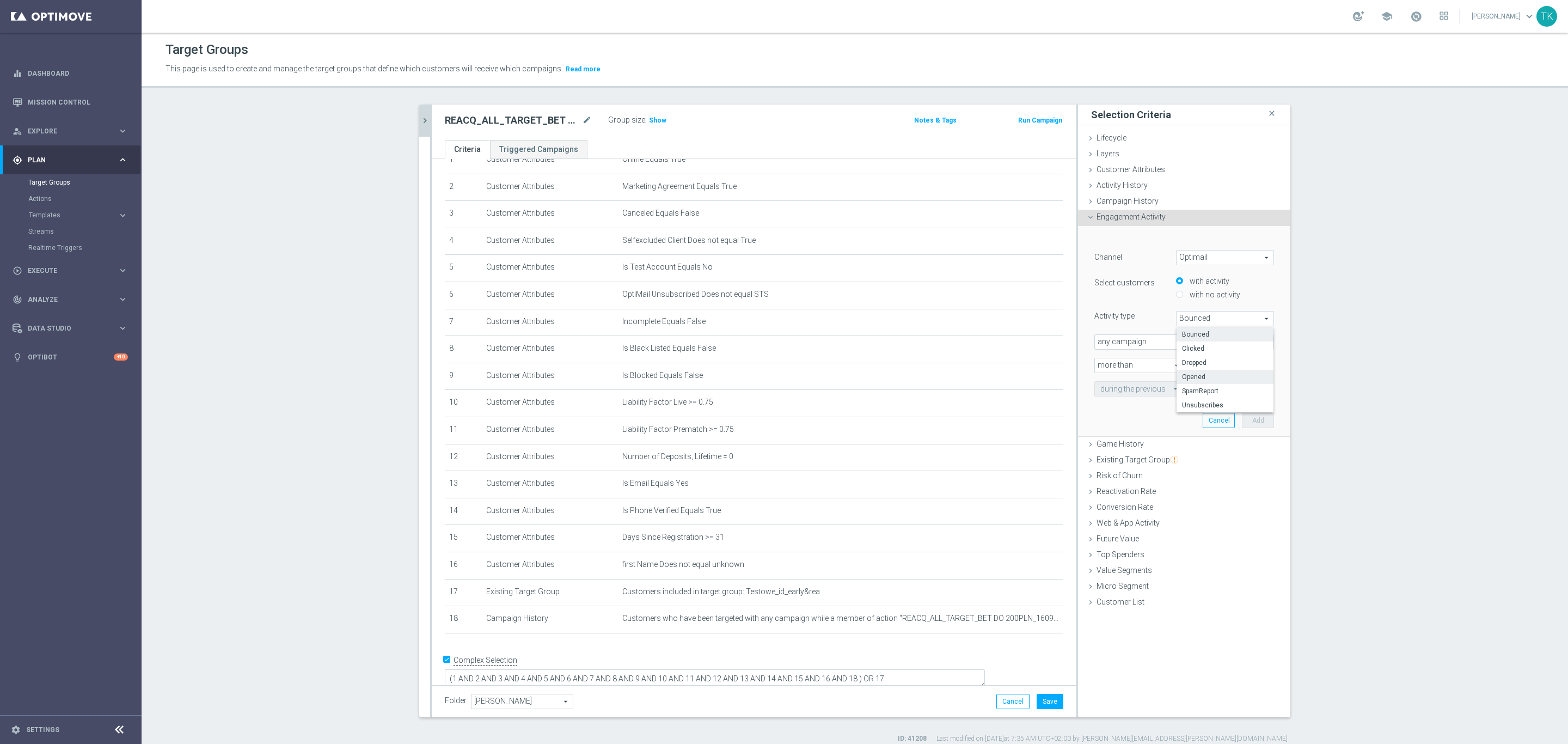
type input "Opened"
click at [1130, 342] on span "any campaign" at bounding box center [1183, 342] width 179 height 15
click at [1134, 382] on span "one or more actions" at bounding box center [1183, 387] width 168 height 9
type input "one or more actions"
click at [1115, 365] on span at bounding box center [1183, 366] width 179 height 15
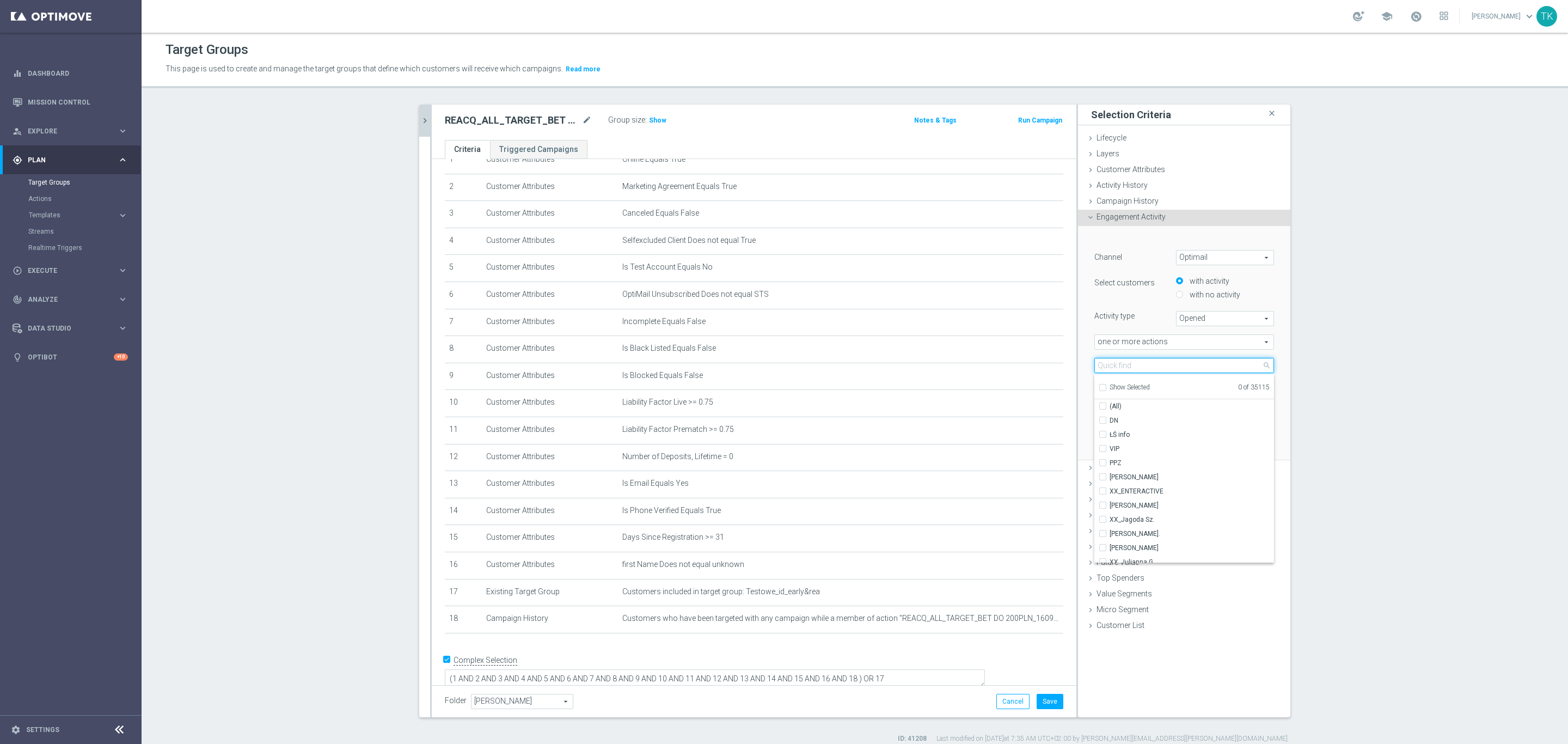
click at [1115, 363] on input "search" at bounding box center [1184, 365] width 180 height 15
paste input "REACQ_ALL_TARGET_BET DO 200PLN_160925"
type input "REACQ_ALL_TARGET_BET DO 200PLN_160925"
click at [1125, 416] on span "REACQ_ALL_TARGET_BET DO 200PLN_160925" at bounding box center [1192, 421] width 164 height 9
click at [1110, 416] on input "REACQ_ALL_TARGET_BET DO 200PLN_160925" at bounding box center [1106, 420] width 7 height 7
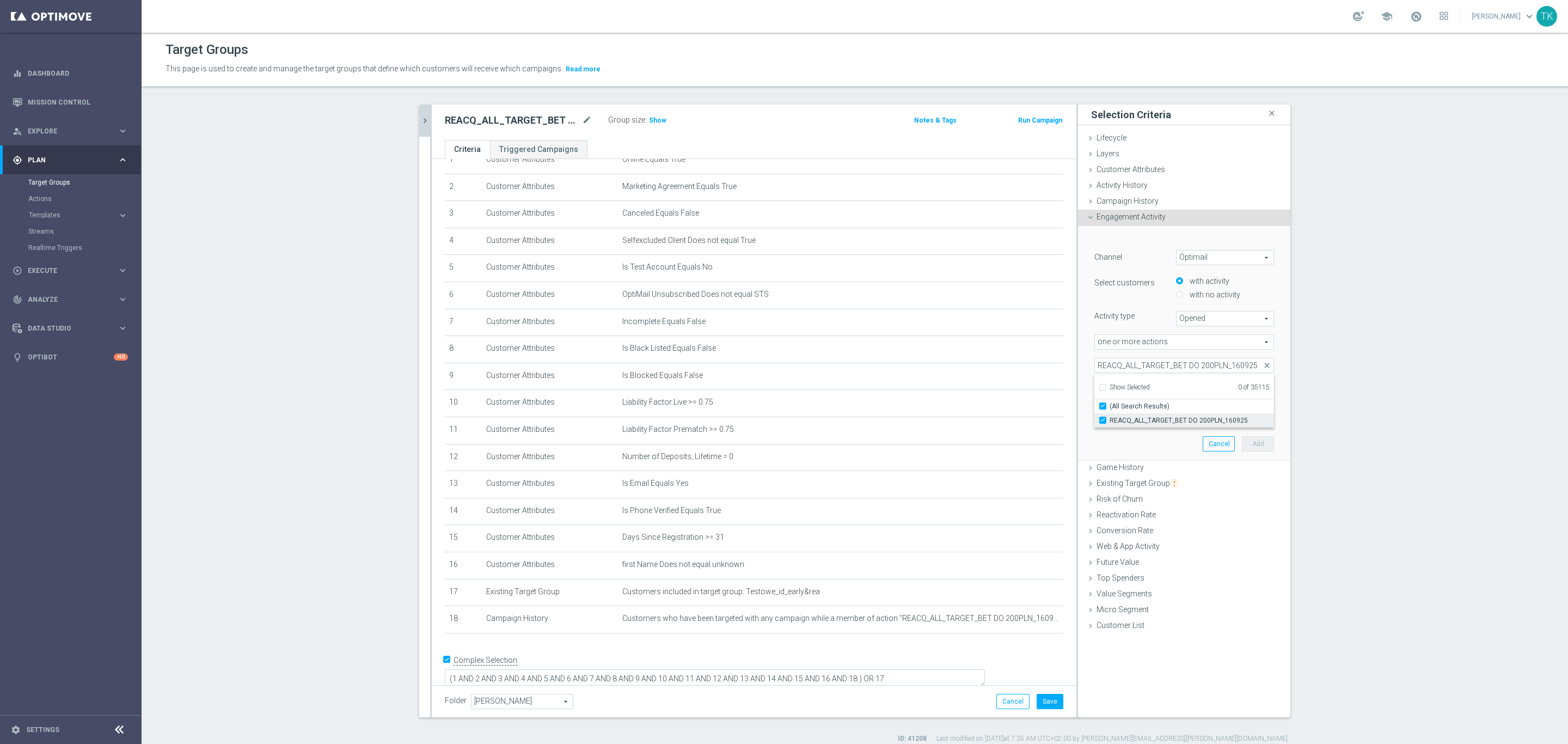
checkbox input "true"
type input "REACQ_ALL_TARGET_BET DO 200PLN_160925"
checkbox input "true"
click at [1086, 373] on div "REACQ_ALL_TARGET_BET DO 200PLN_160925 REACQ_ALL_TARGET_BET DO 200PLN_160925 arr…" at bounding box center [1184, 365] width 196 height 15
click at [1212, 390] on input "-1" at bounding box center [1209, 388] width 33 height 15
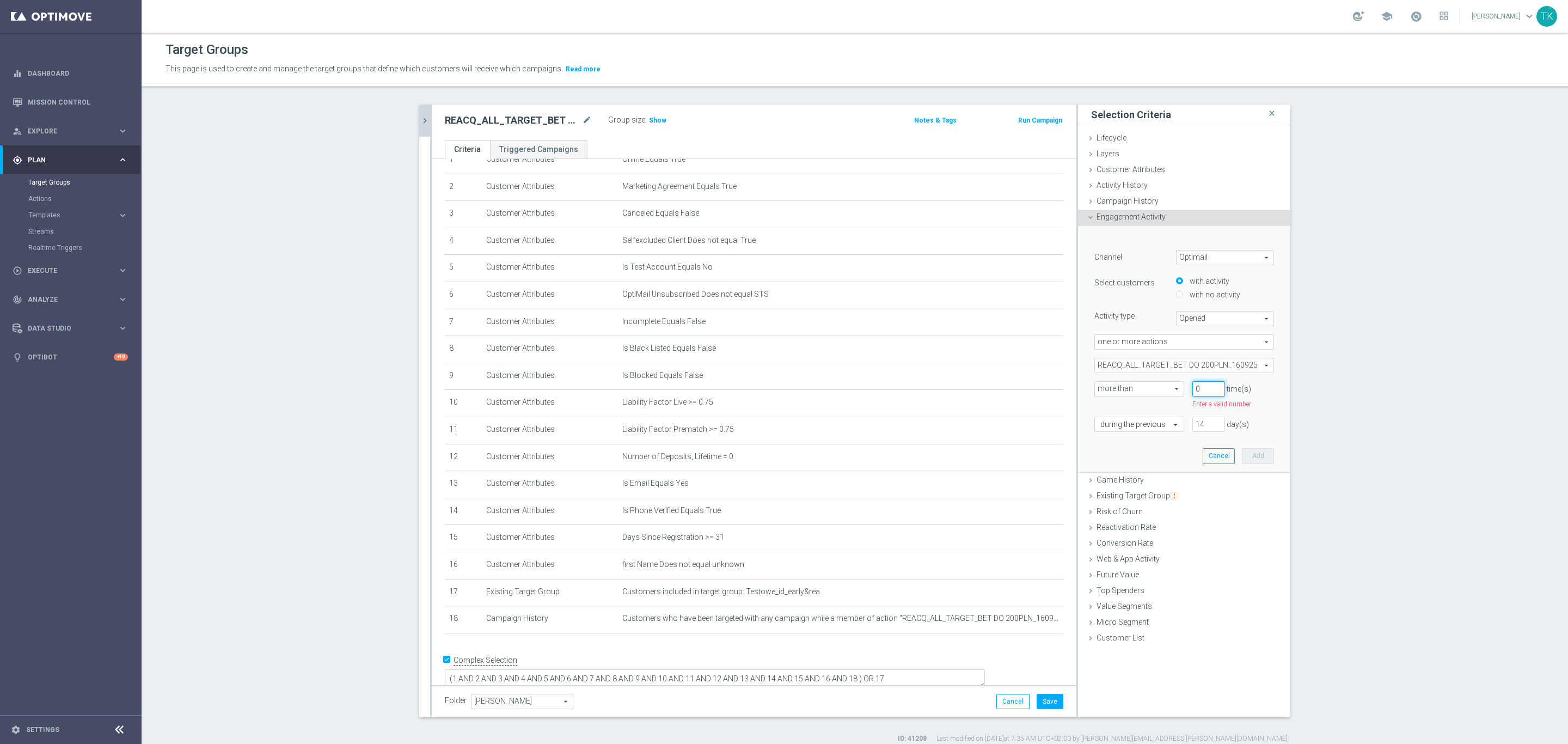
type input "0"
click at [1211, 384] on input "0" at bounding box center [1209, 388] width 33 height 15
drag, startPoint x: 1197, startPoint y: 408, endPoint x: 1184, endPoint y: 408, distance: 13.0
click at [1184, 408] on div "14 day(s)" at bounding box center [1233, 412] width 98 height 15
type input "2"
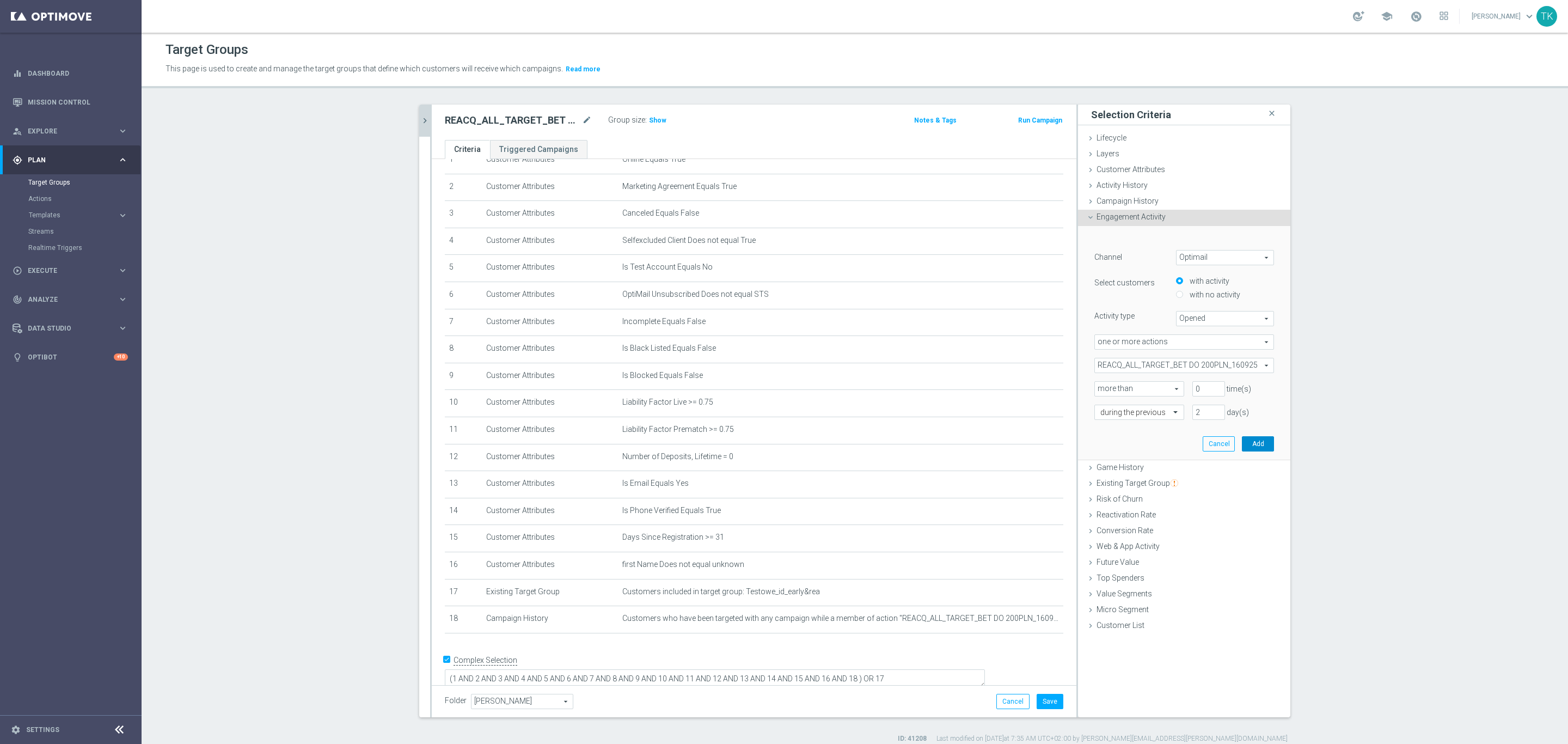
click at [1249, 441] on button "Add" at bounding box center [1257, 444] width 32 height 15
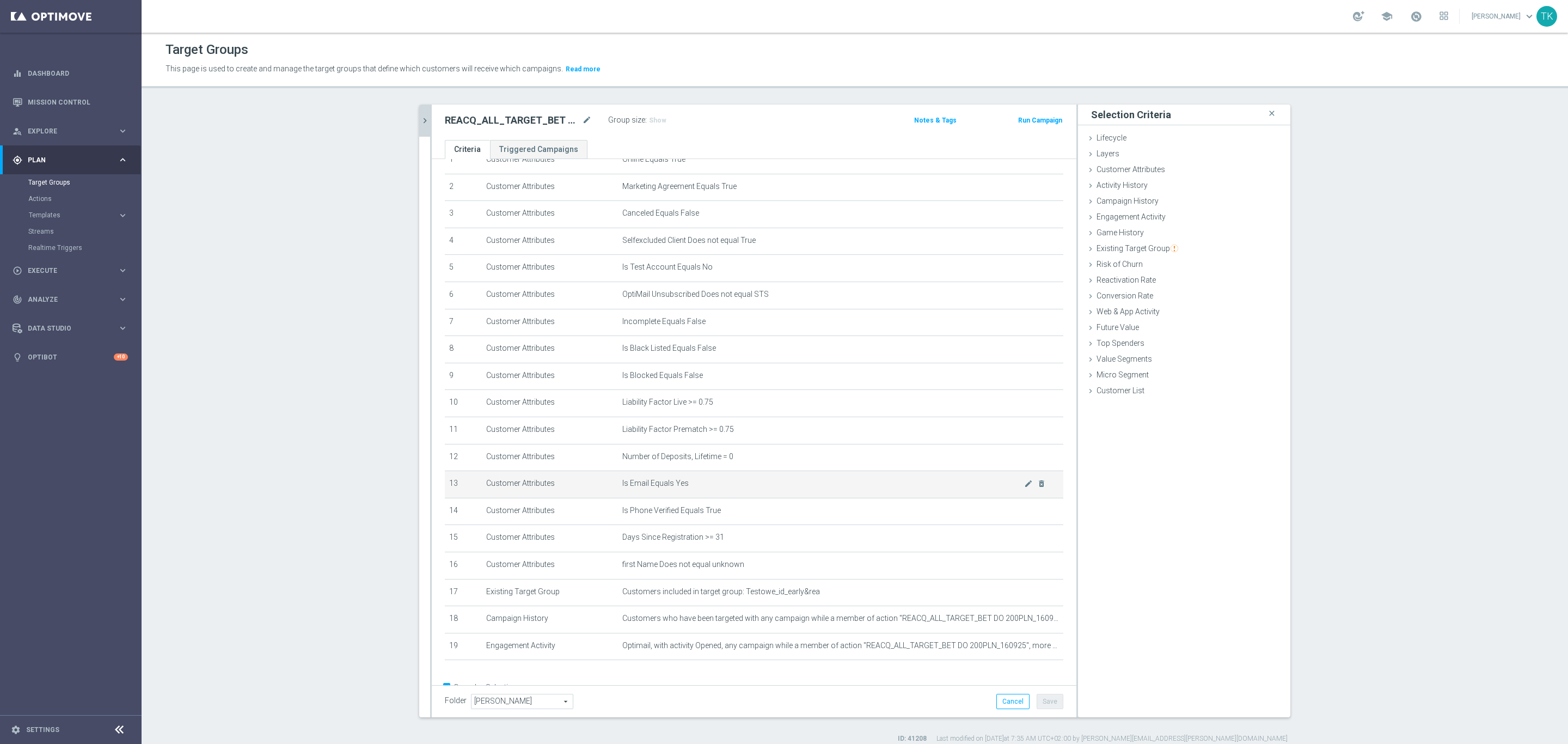
scroll to position [78, 0]
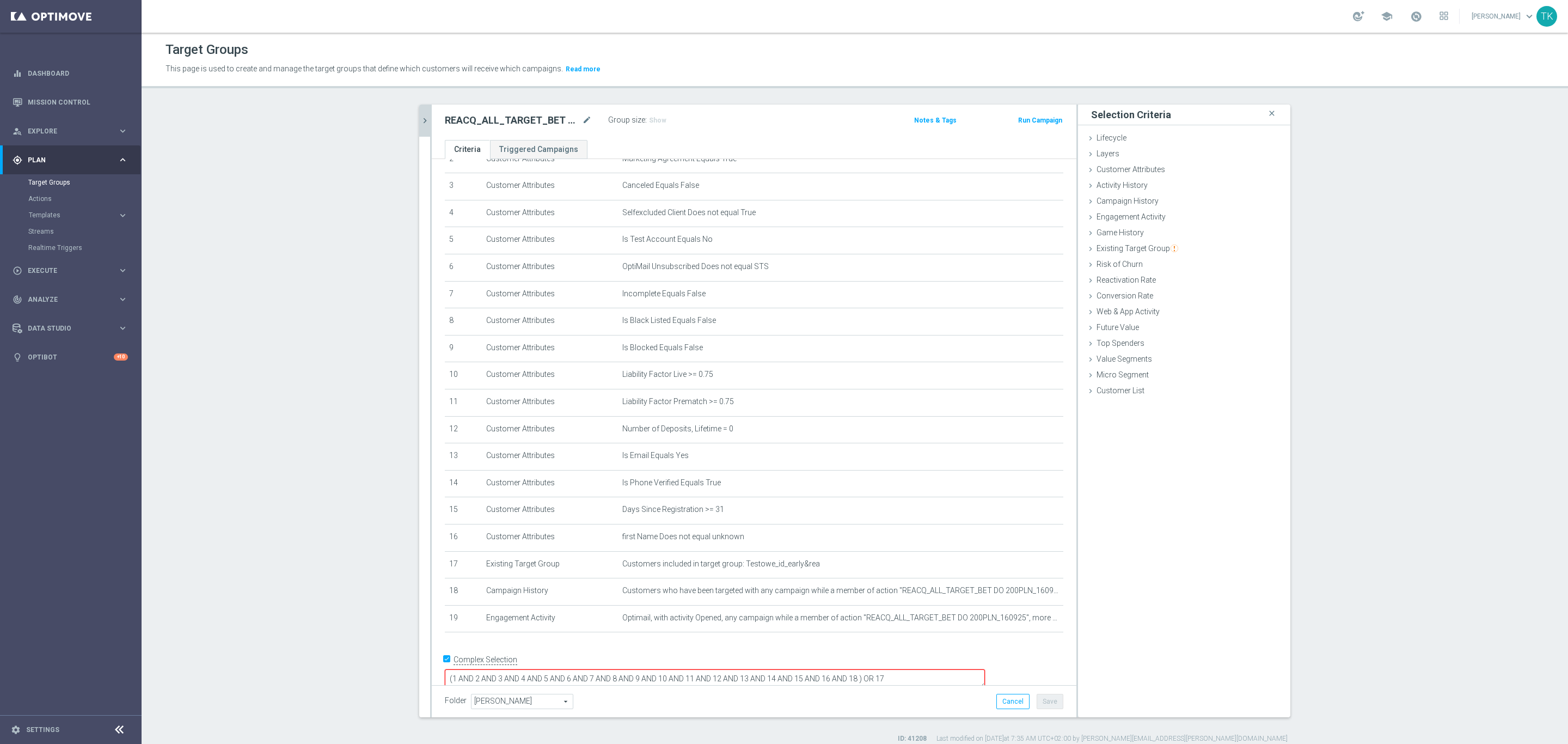
click at [931, 670] on textarea "(1 AND 2 AND 3 AND 4 AND 5 AND 6 AND 7 AND 8 AND 9 AND 10 AND 11 AND 12 AND 13 …" at bounding box center [715, 679] width 541 height 19
type textarea "(1 AND 2 AND 3 AND 4 AND 5 AND 6 AND 7 AND 8 AND 9 AND 10 AND 11 AND 12 AND 13 …"
click at [649, 124] on span "Show" at bounding box center [657, 120] width 17 height 7
click at [1038, 701] on button "Save" at bounding box center [1049, 701] width 26 height 15
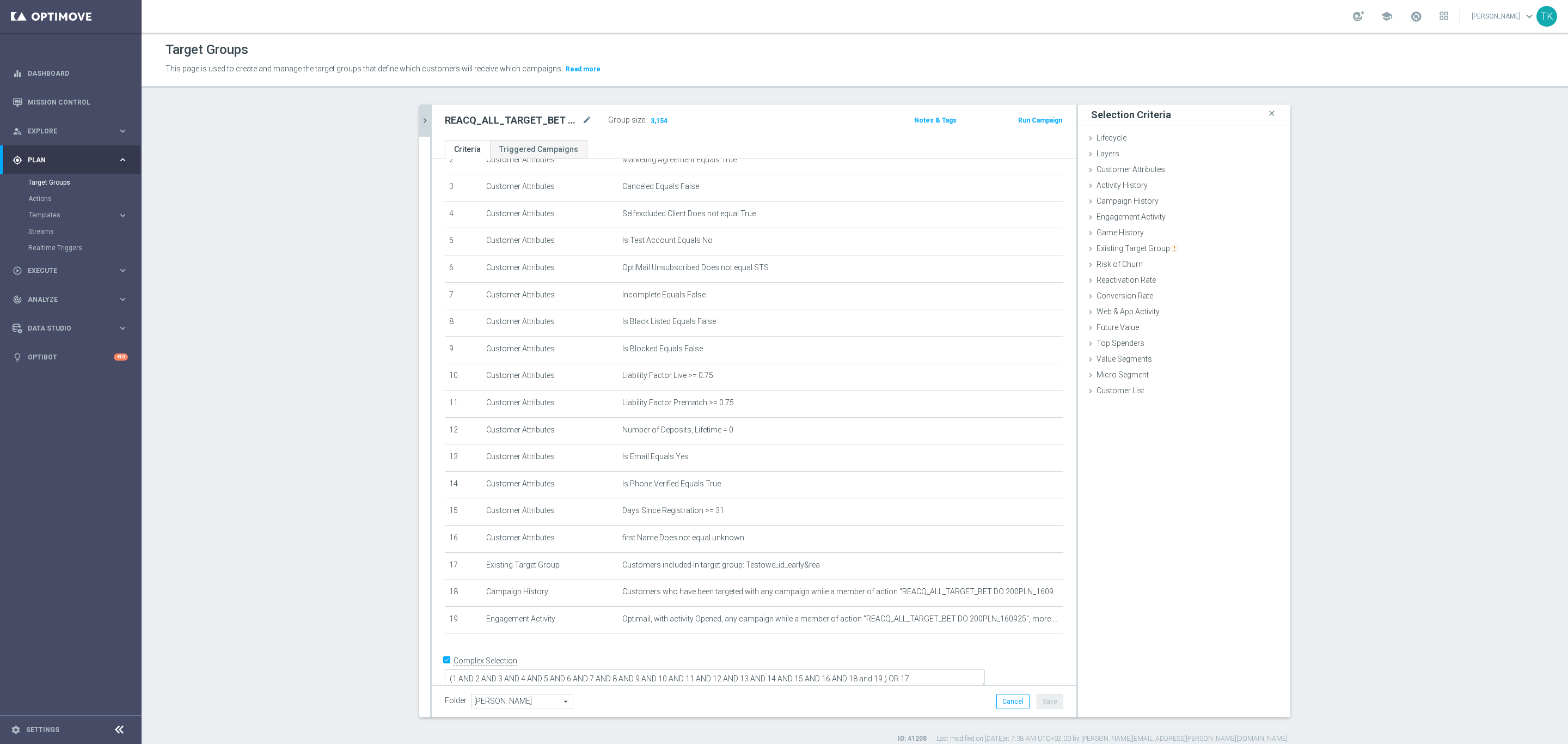
click at [420, 119] on icon "chevron_right" at bounding box center [424, 120] width 10 height 10
